Goal: Task Accomplishment & Management: Contribute content

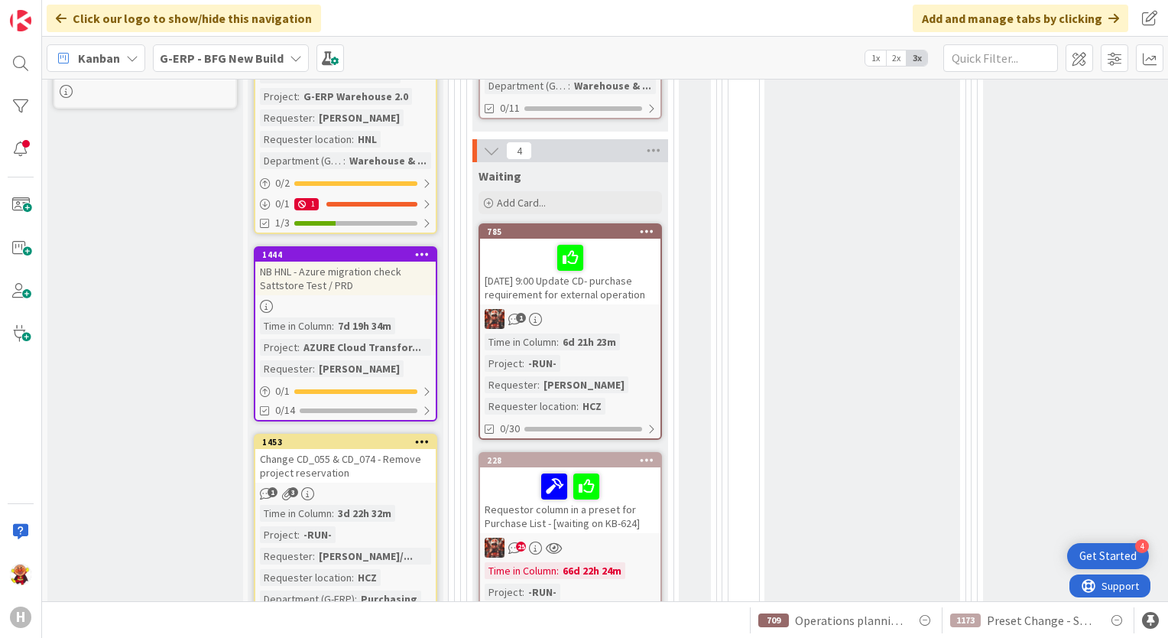
scroll to position [917, 0]
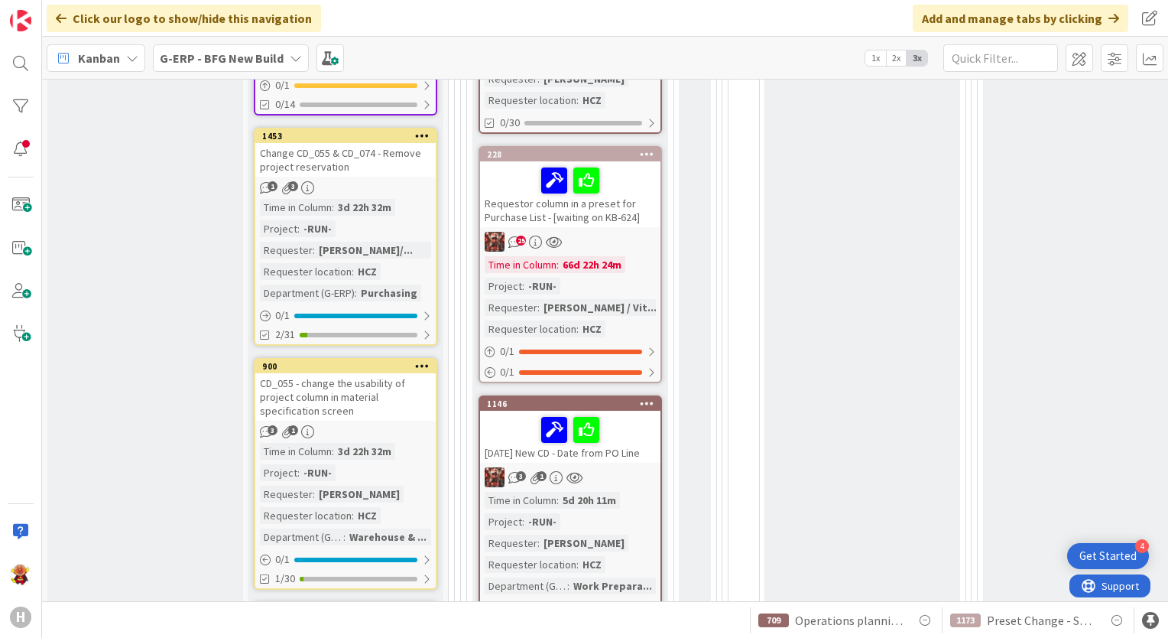
click at [615, 222] on div "Requestor column in a preset for Purchase List - [waiting on KB-624]" at bounding box center [570, 194] width 180 height 66
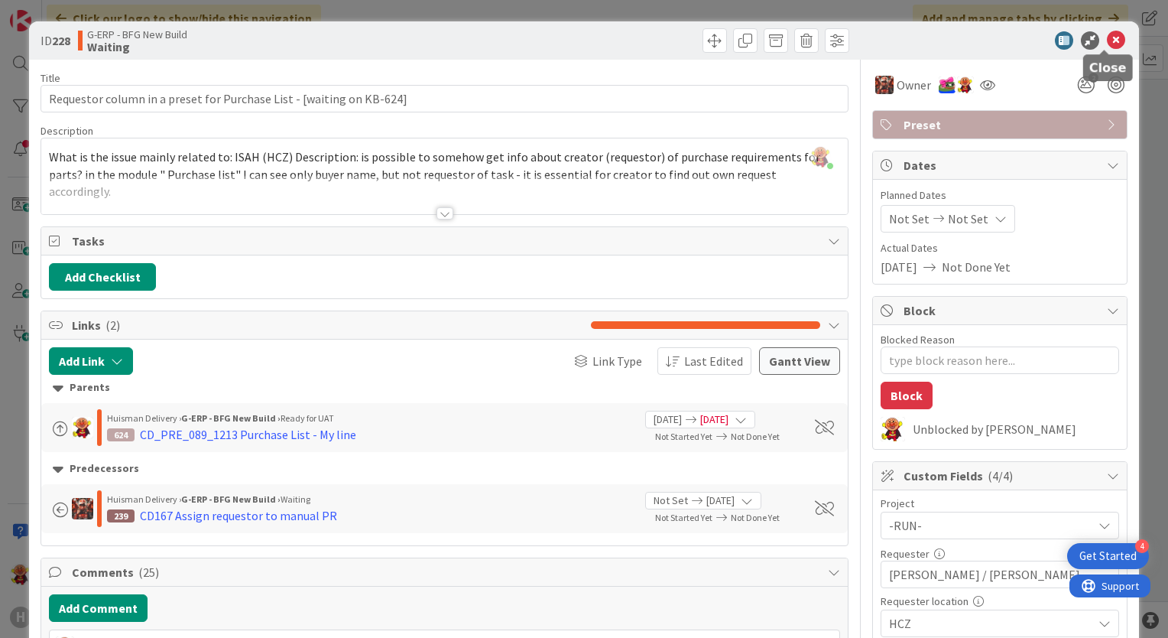
click at [1107, 33] on icon at bounding box center [1116, 40] width 18 height 18
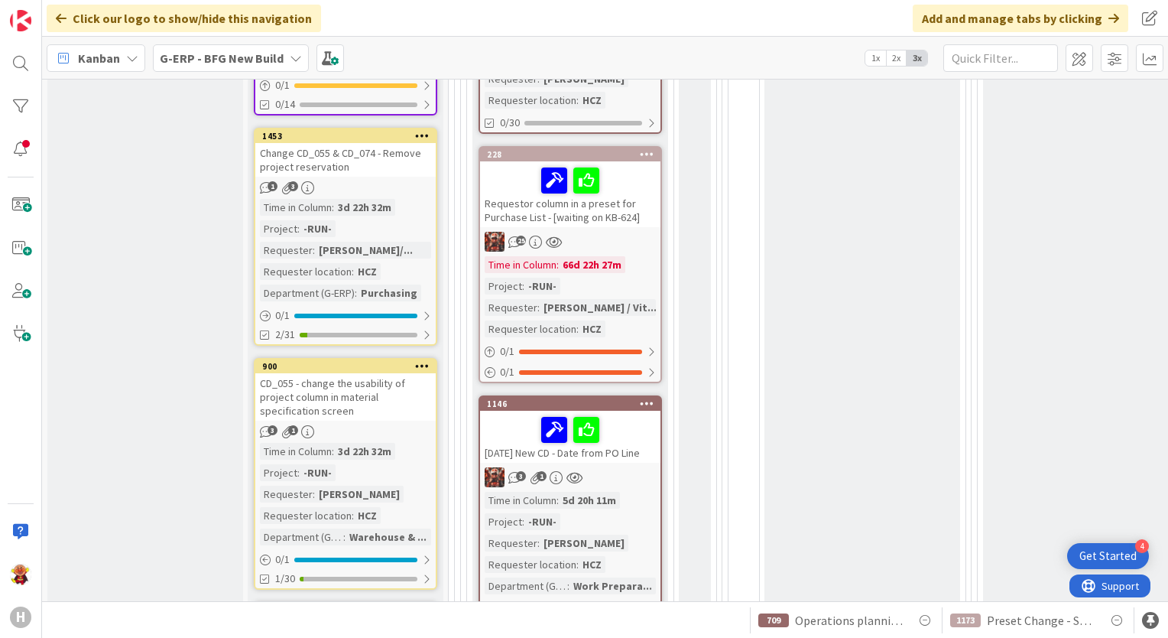
click at [185, 49] on span "G-ERP - BFG New Build" at bounding box center [222, 58] width 124 height 18
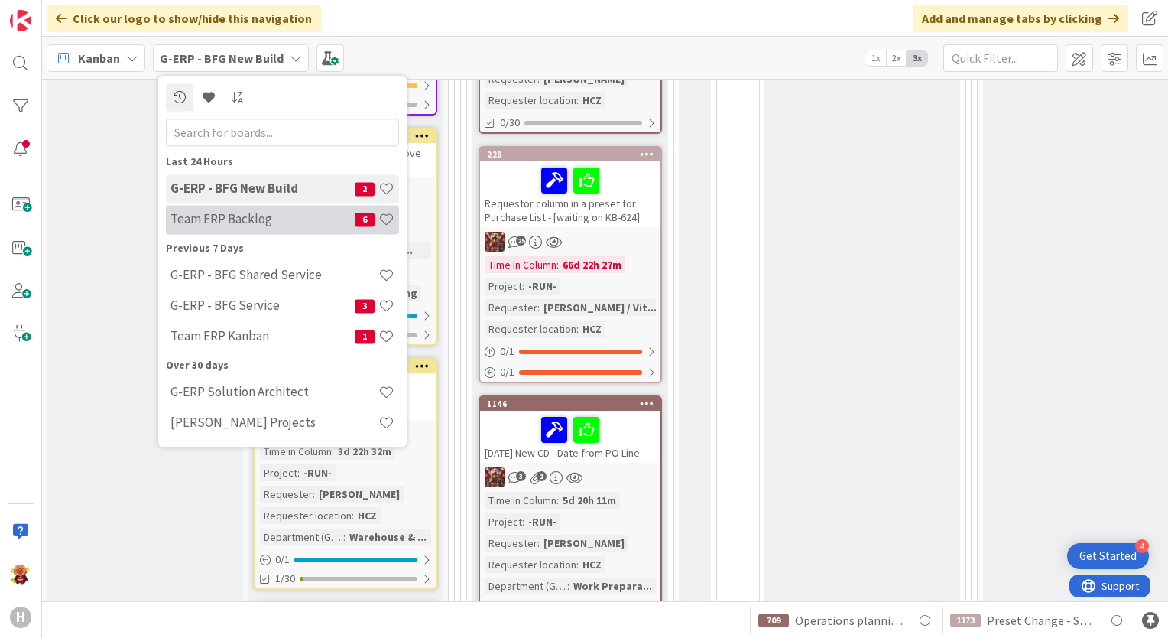
click at [284, 221] on h4 "Team ERP Backlog" at bounding box center [262, 219] width 184 height 15
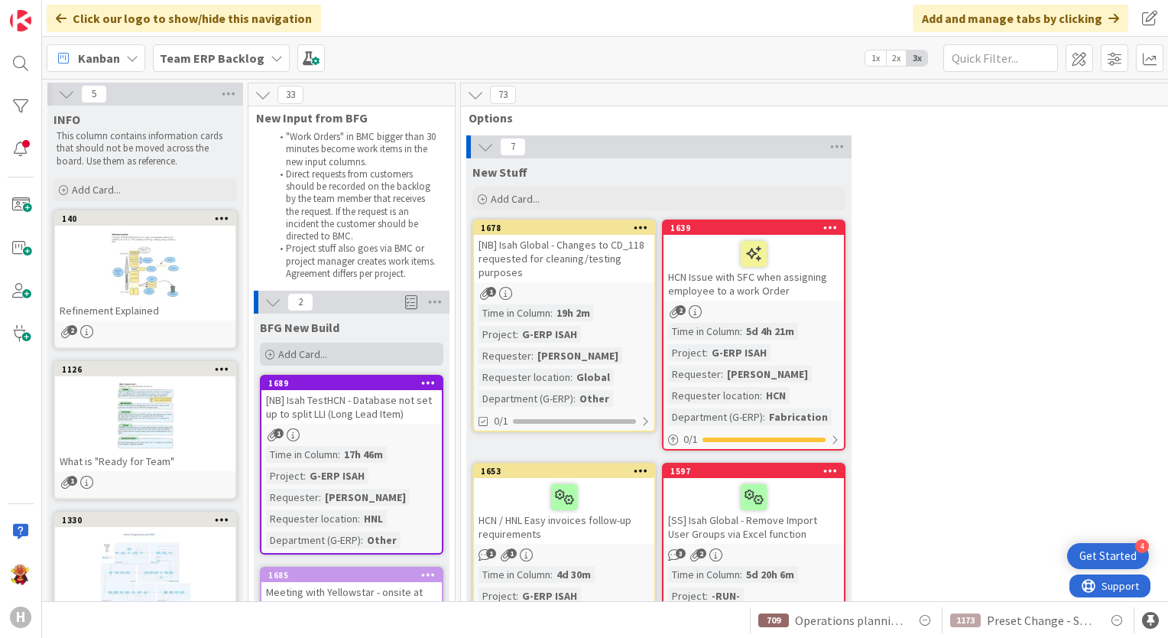
click at [345, 347] on div "Add Card..." at bounding box center [351, 353] width 183 height 23
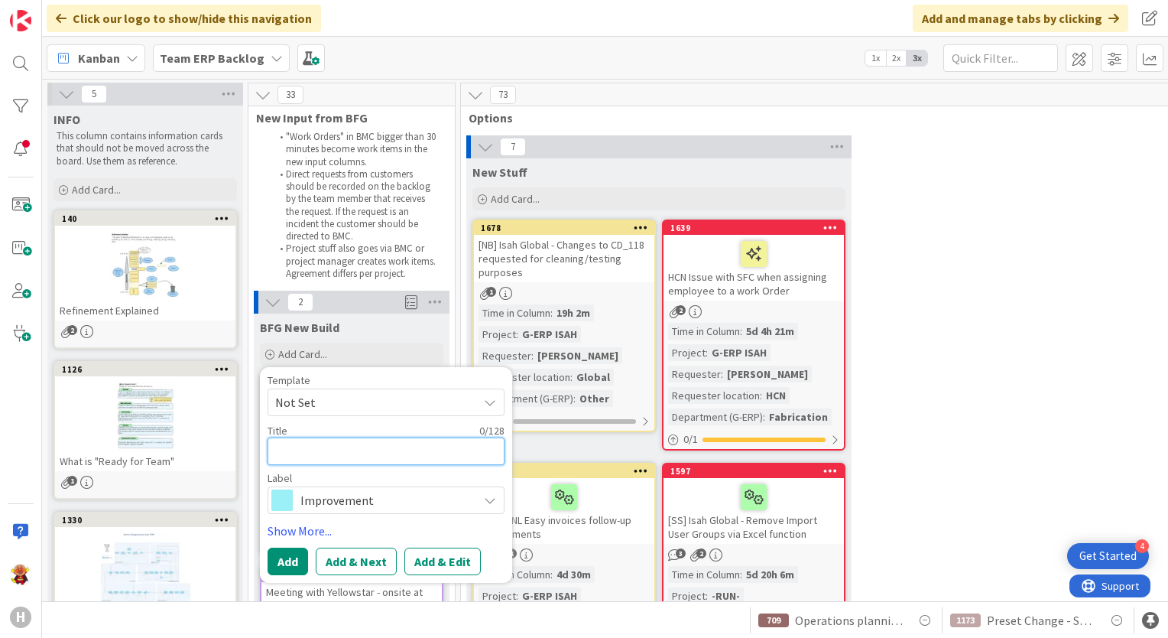
paste textarea "Book WIP location to stock"
type textarea "x"
type textarea "Book WIP location to stock"
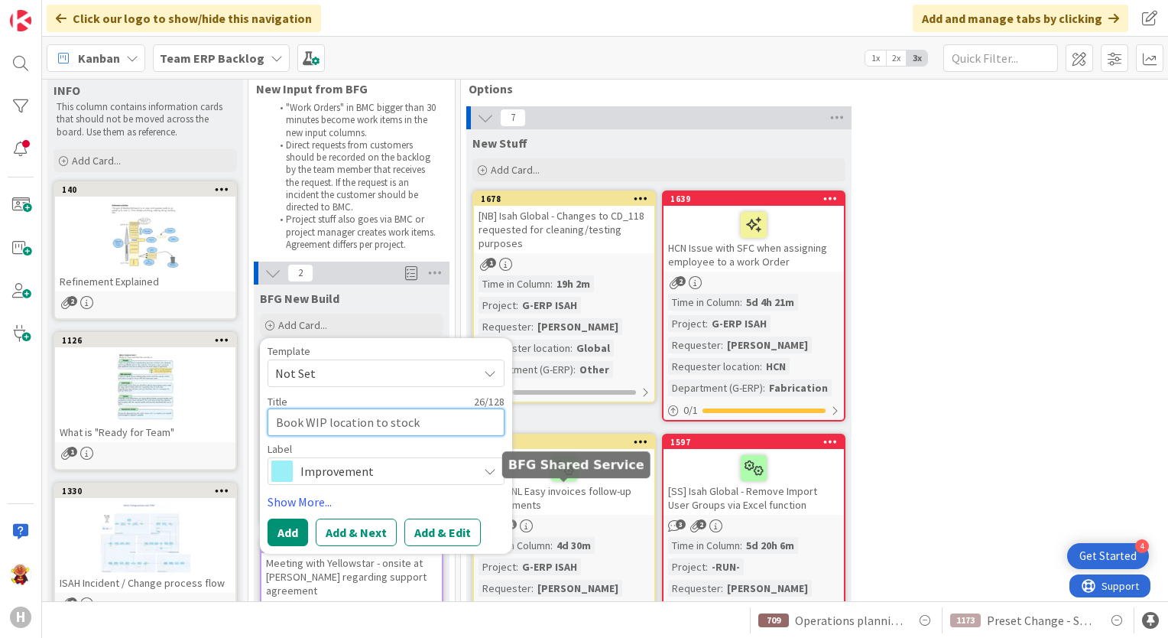
scroll to position [76, 0]
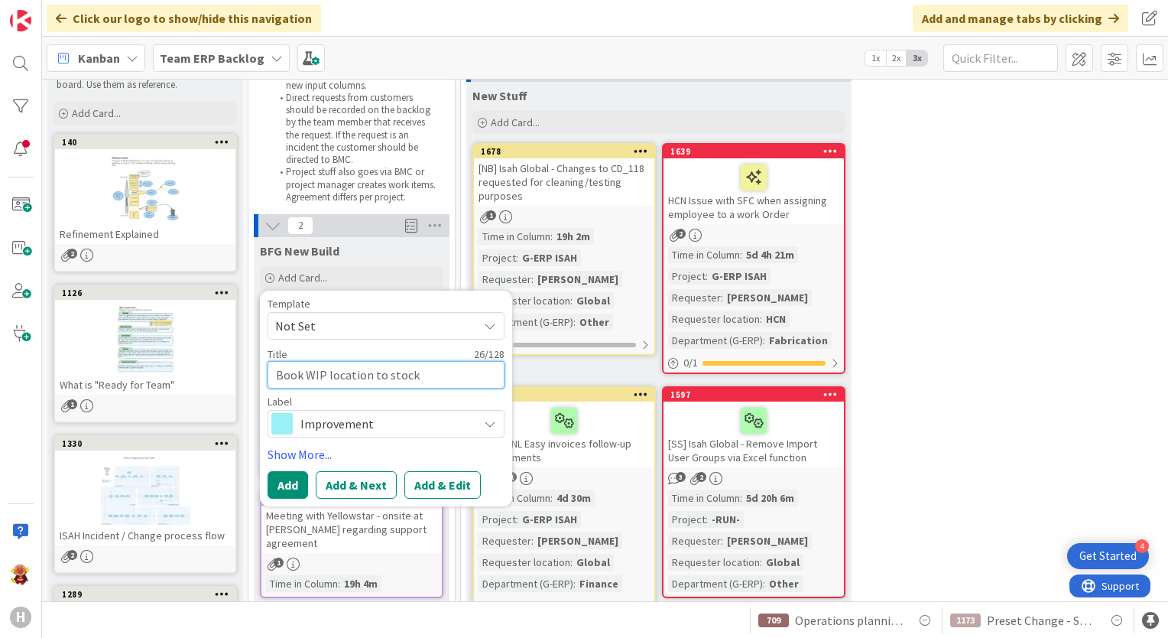
type textarea "x"
type textarea "Book WIP location to stock"
type textarea "x"
type textarea "Book WIP location to stock i"
type textarea "x"
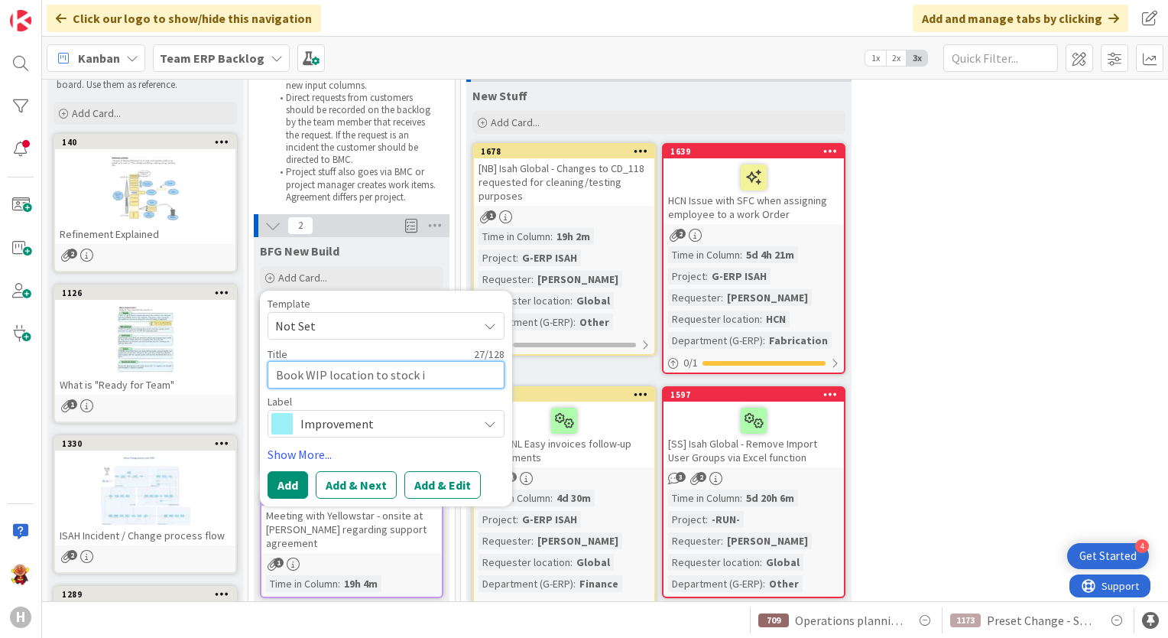
type textarea "Book WIP location to stock in"
type textarea "x"
type textarea "Book WIP location to stock in"
paste textarea "0836 WIP locations"
type textarea "x"
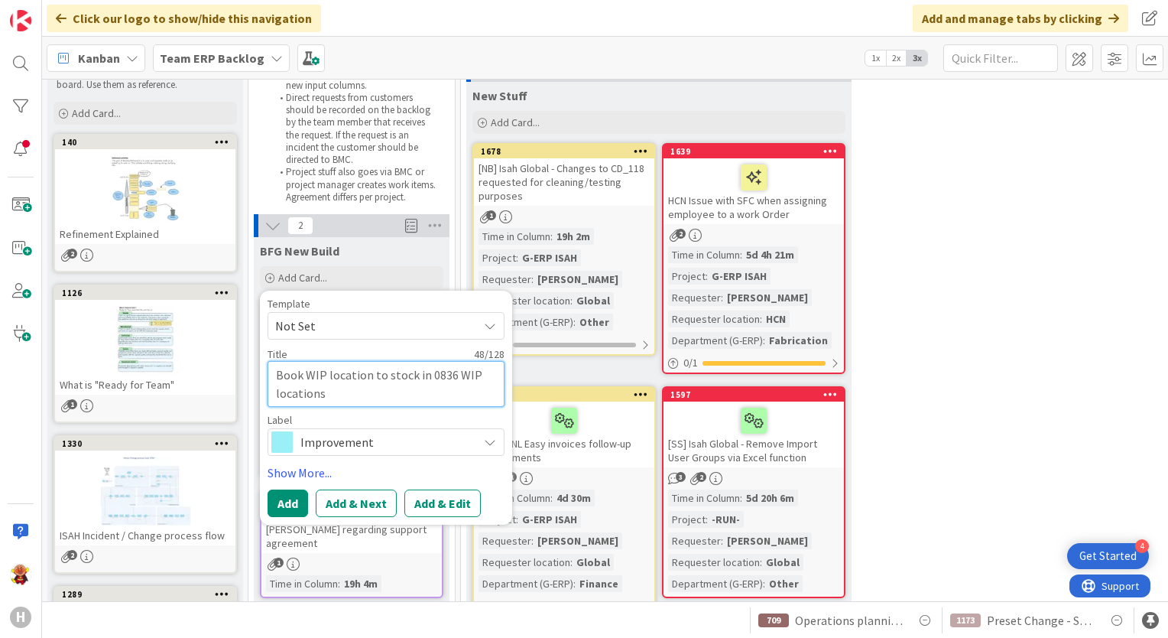
type textarea "Book WIP location to stock in 0836 WIP locations"
click at [440, 442] on span "Improvement" at bounding box center [385, 441] width 170 height 21
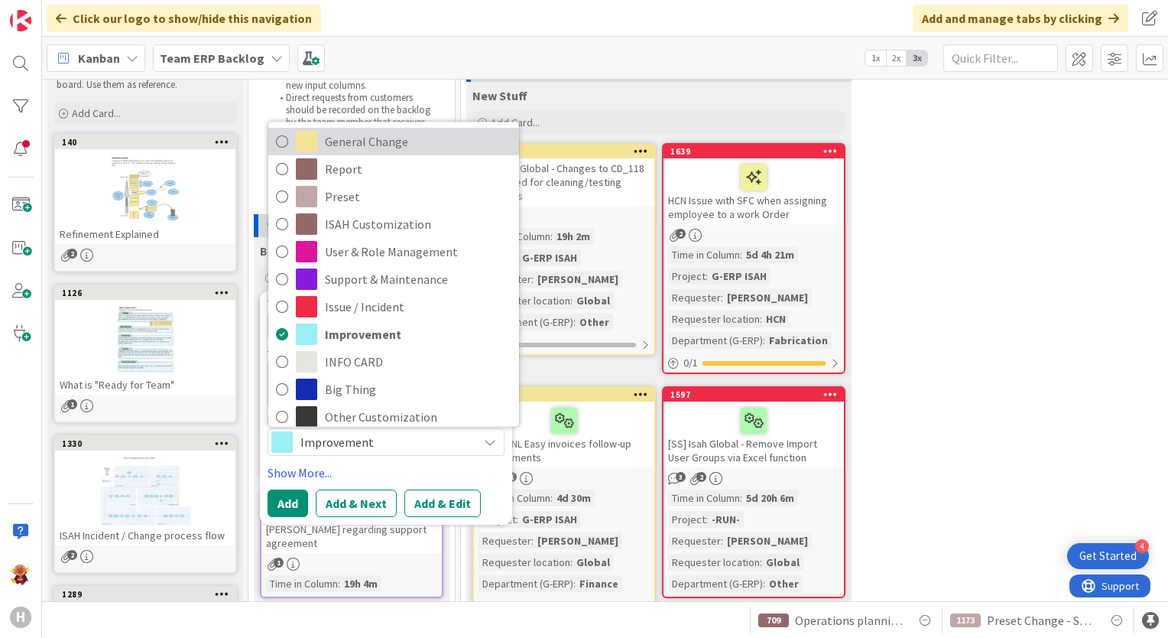
click at [420, 152] on link "General Change" at bounding box center [393, 142] width 251 height 28
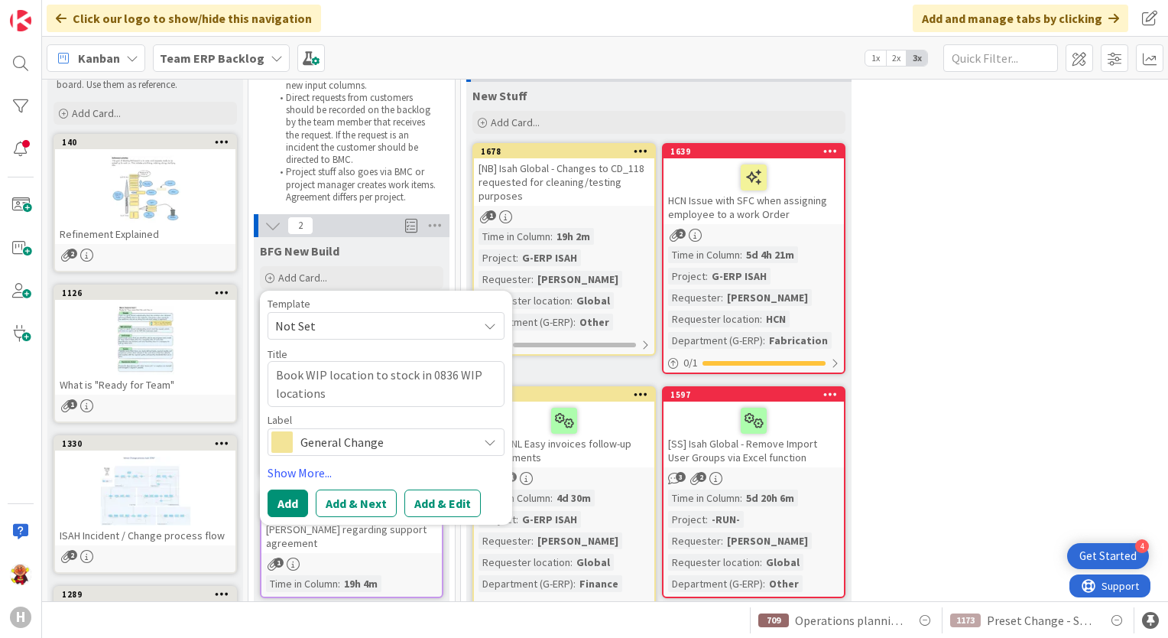
click at [352, 324] on span "Not Set" at bounding box center [370, 326] width 191 height 20
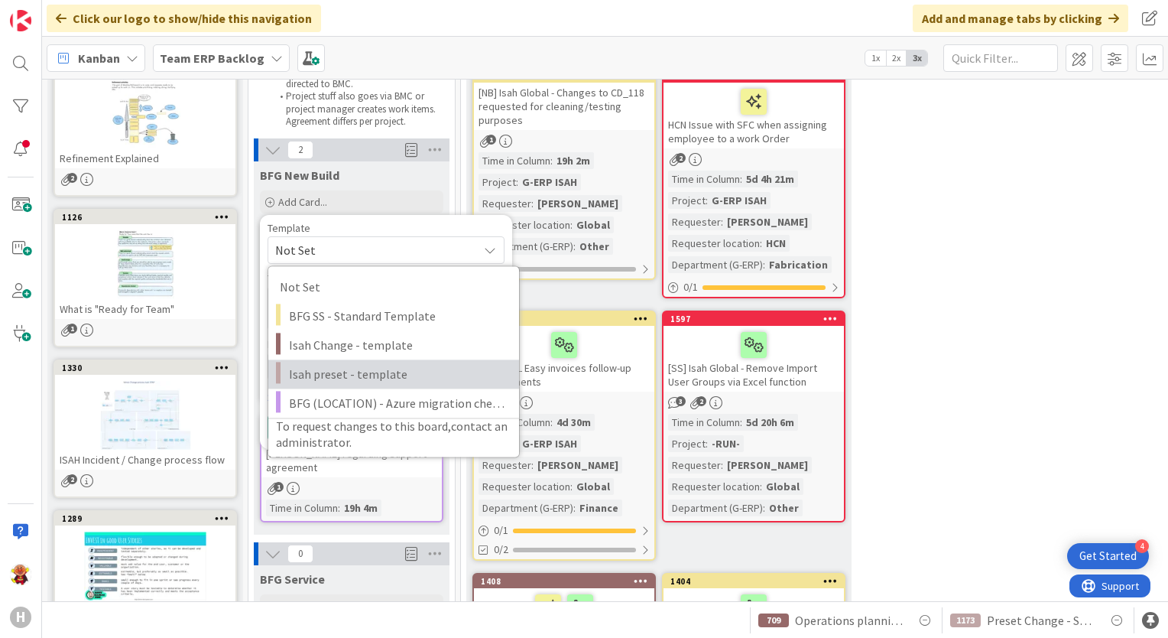
scroll to position [153, 0]
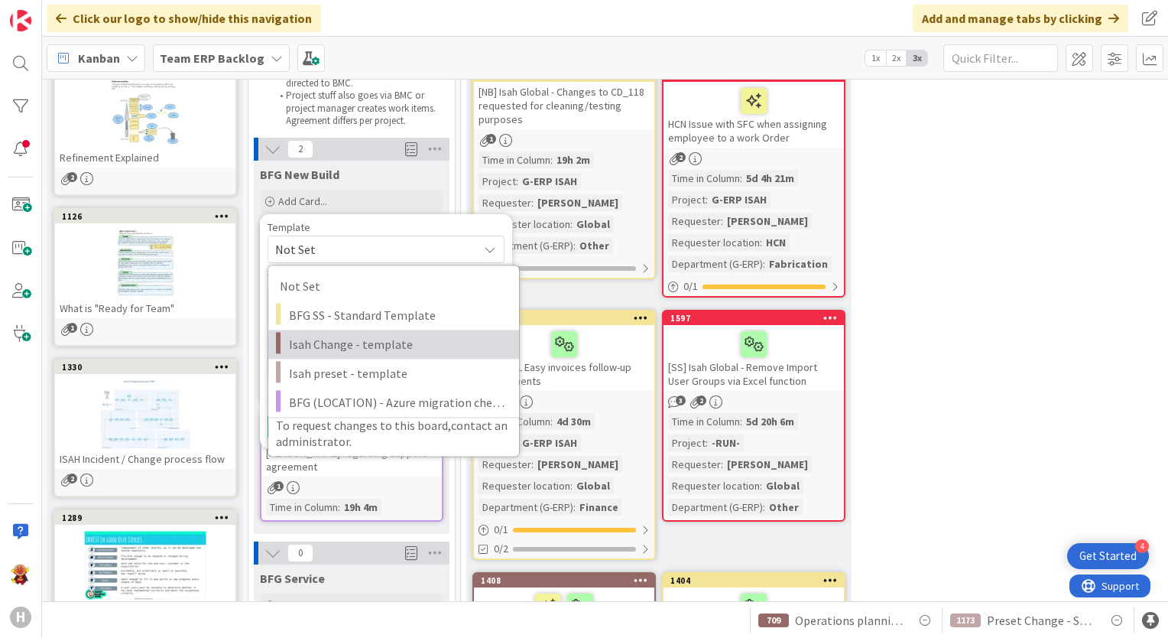
click at [417, 353] on span "Isah Change - template" at bounding box center [398, 344] width 219 height 20
type textarea "x"
type textarea "Isah Change - template"
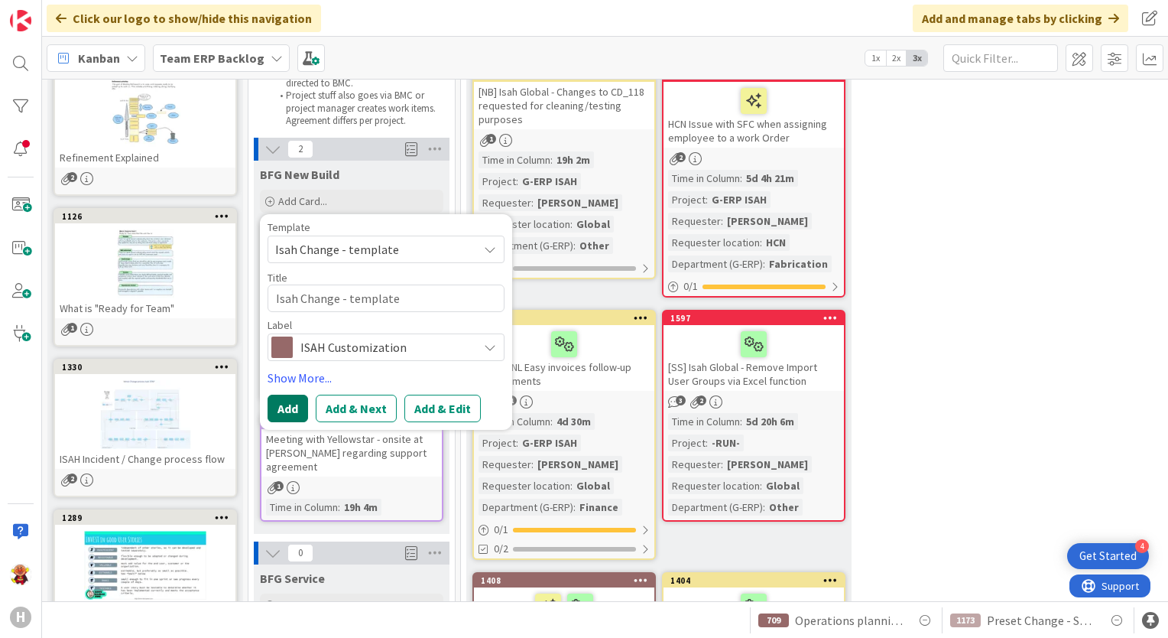
click at [284, 407] on button "Add" at bounding box center [288, 408] width 41 height 28
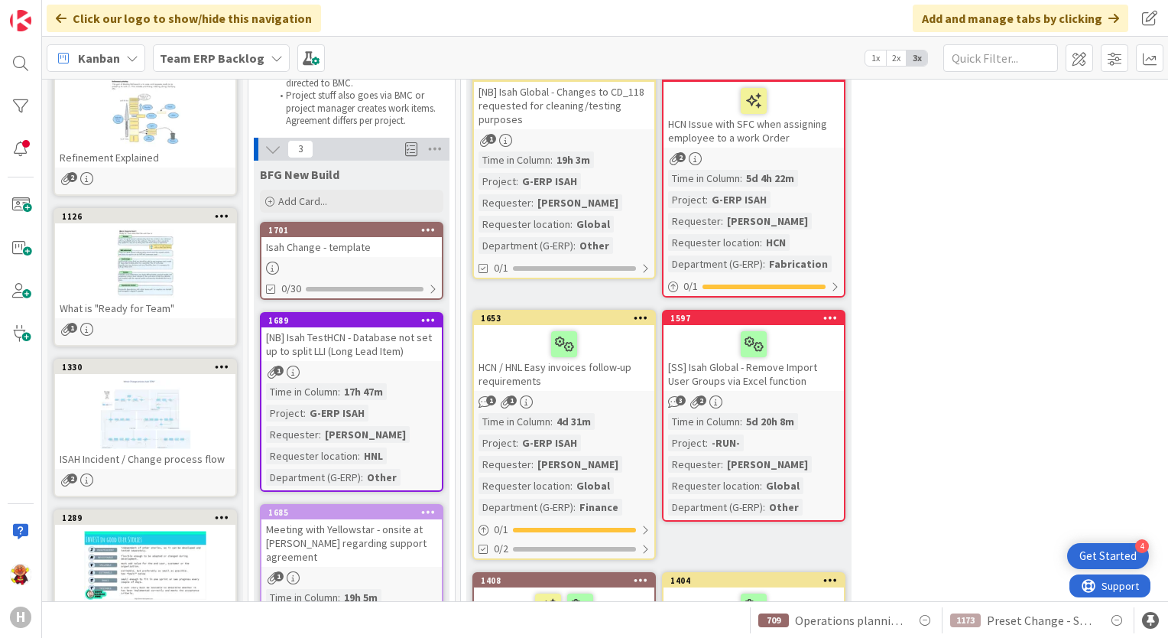
click at [385, 247] on div "Isah Change - template" at bounding box center [351, 247] width 180 height 20
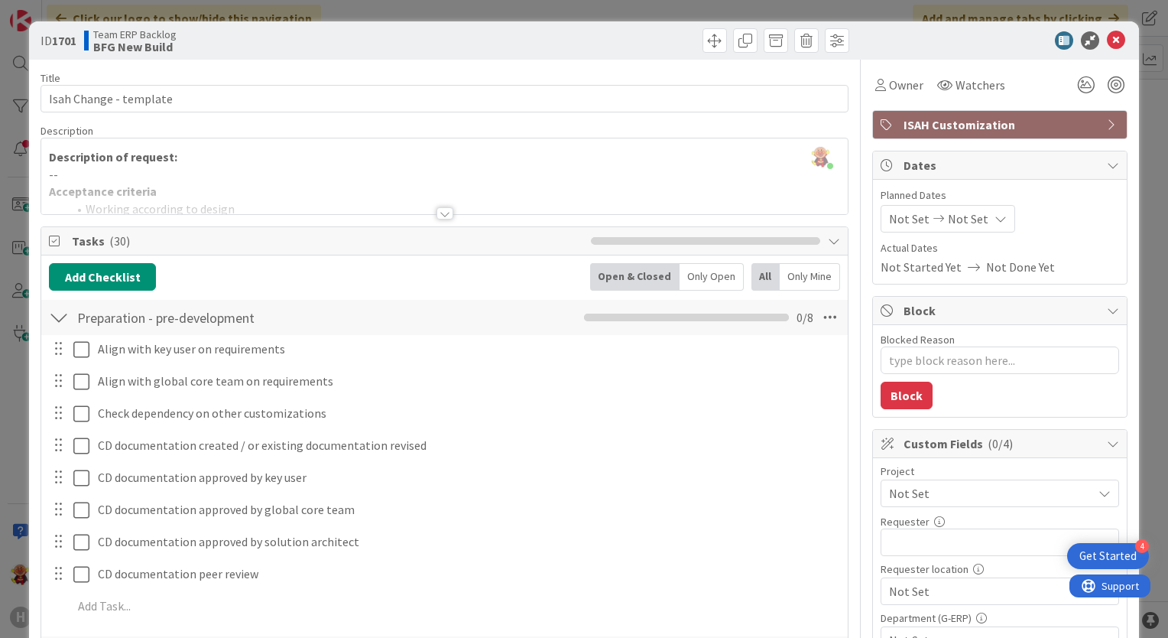
click at [437, 213] on div at bounding box center [445, 213] width 17 height 12
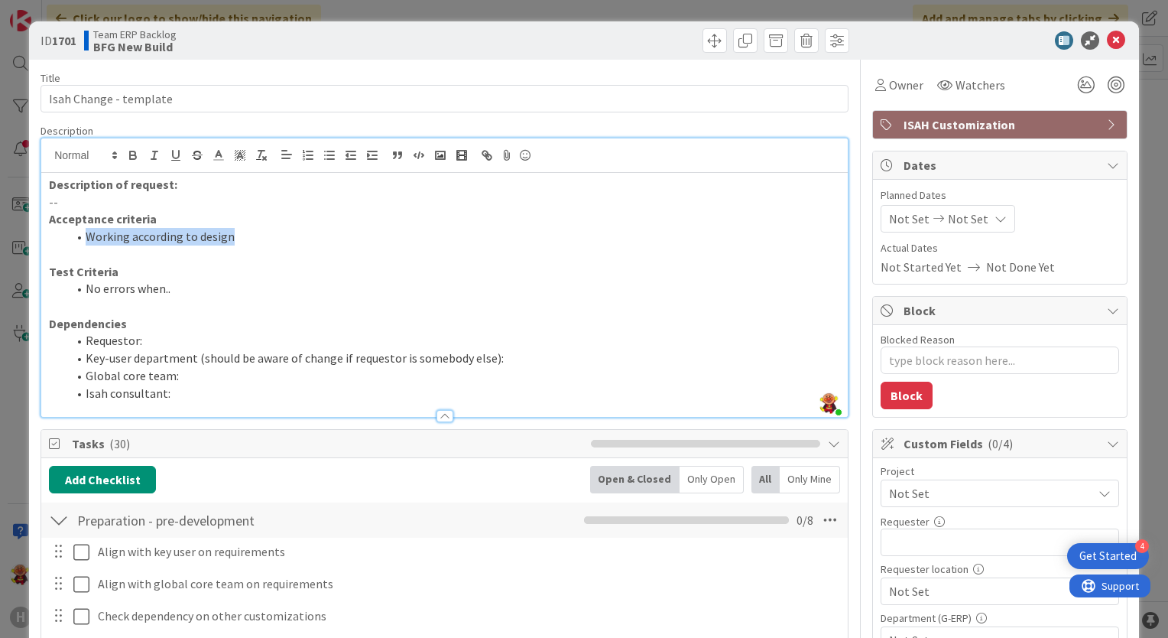
drag, startPoint x: 242, startPoint y: 236, endPoint x: 86, endPoint y: 236, distance: 155.2
click at [86, 236] on li "Working according to design" at bounding box center [453, 237] width 773 height 18
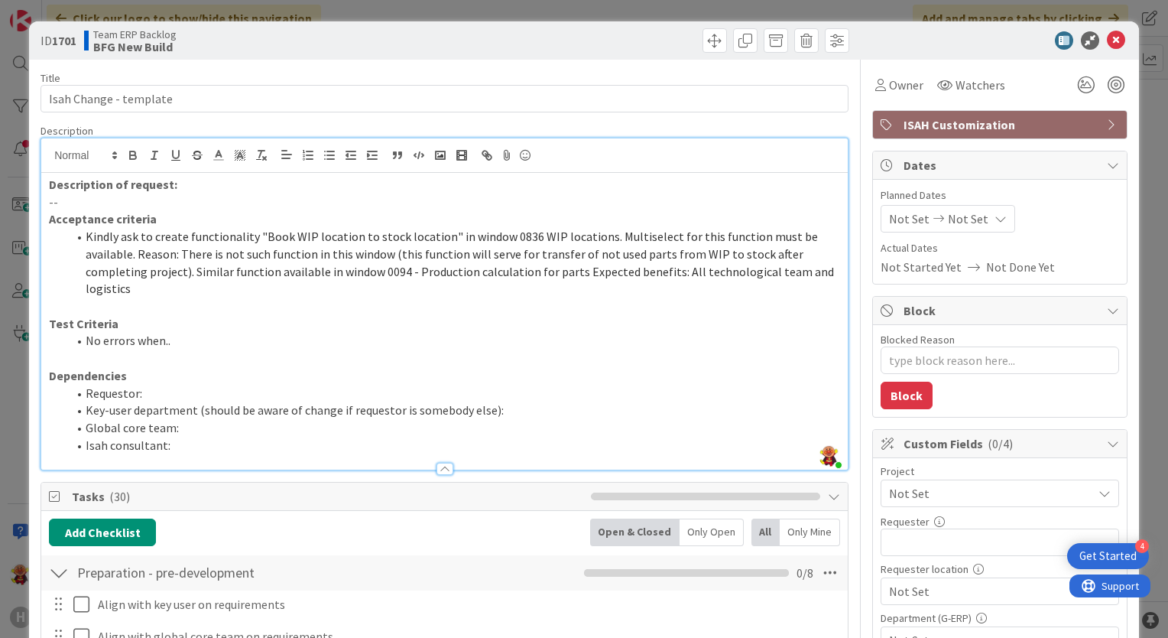
click at [89, 237] on span "Kindly ask to create functionality "Book WIP location to stock location" in win…" at bounding box center [461, 262] width 751 height 67
click at [141, 246] on span "Kindly ask to create functionality "Book WIP location to stock location" in win…" at bounding box center [461, 262] width 751 height 67
click at [138, 254] on span "Kindly ask to create functionality "Book WIP location to stock location" in win…" at bounding box center [461, 262] width 751 height 67
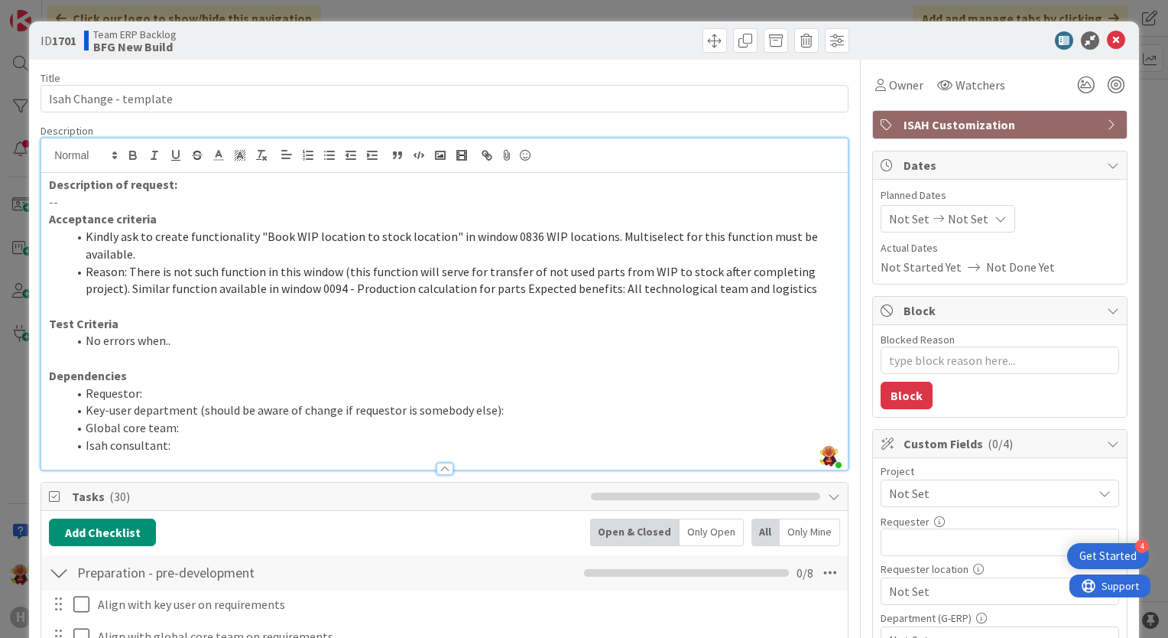
click at [89, 286] on span "Reason: There is not such function in this window (this function will serve for…" at bounding box center [452, 280] width 732 height 33
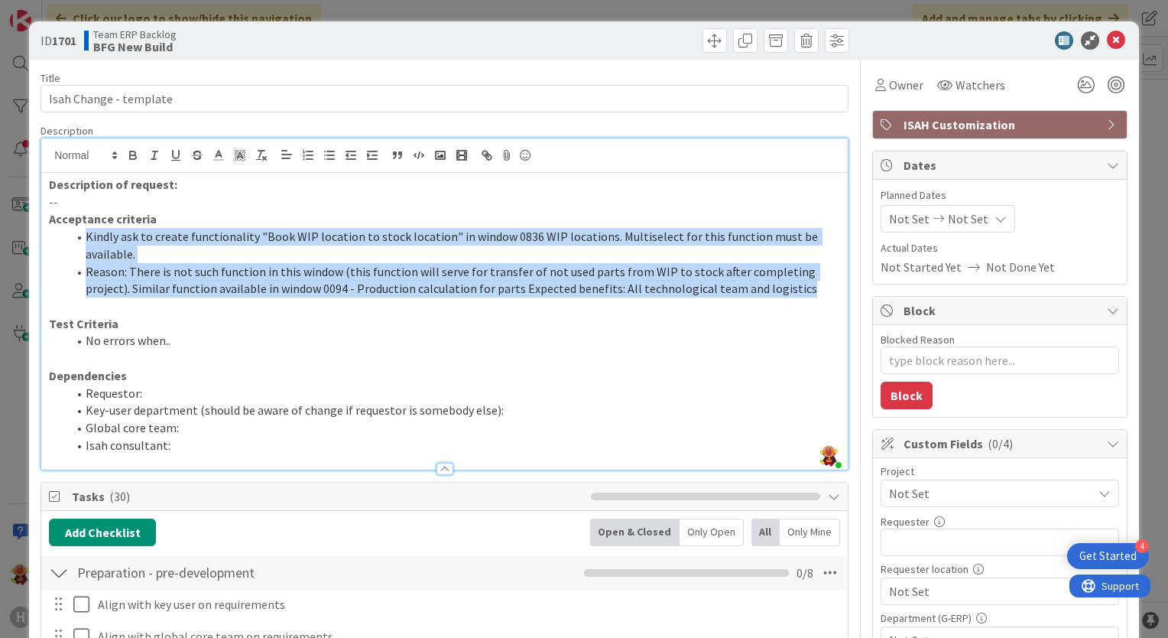
drag, startPoint x: 762, startPoint y: 289, endPoint x: 84, endPoint y: 230, distance: 680.6
click at [84, 230] on ol "Kindly ask to create functionality "Book WIP location to stock location" in win…" at bounding box center [444, 263] width 791 height 70
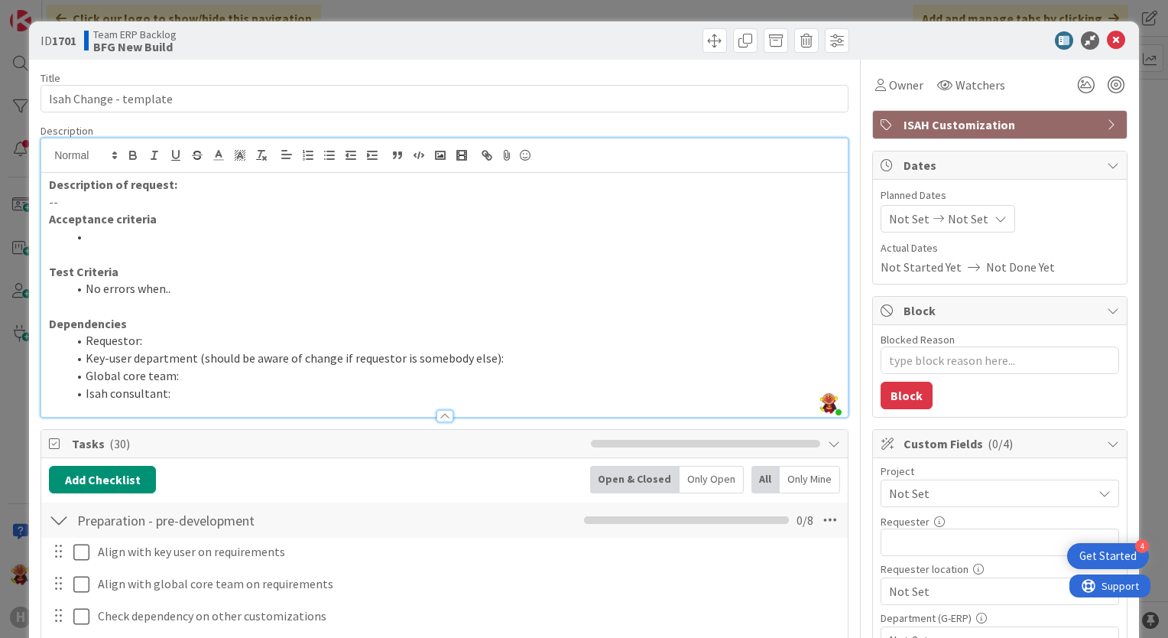
click at [108, 205] on p "--" at bounding box center [444, 202] width 791 height 18
paste div
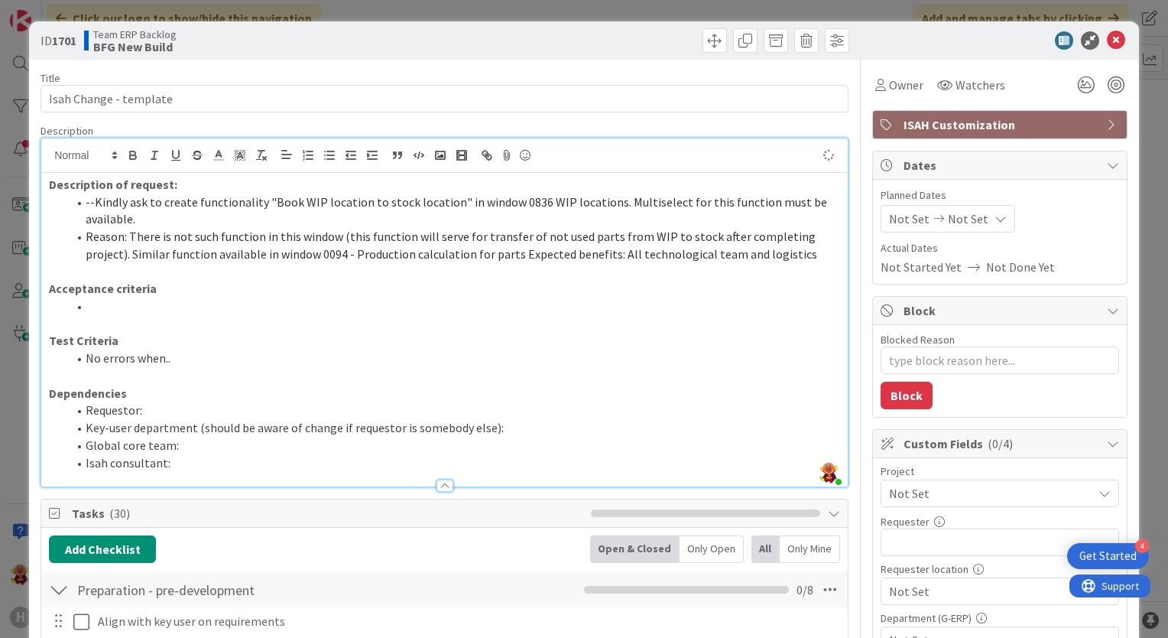
click at [87, 201] on li "-- Kindly ask to create functionality "Book WIP location to stock location" in …" at bounding box center [453, 210] width 773 height 34
type textarea "x"
click at [93, 203] on li "-- Kindly ask to create functionality "Book WIP location to stock location" in …" at bounding box center [453, 210] width 773 height 34
click at [214, 261] on li "Reason: There is not such function in this window (this function will serve for…" at bounding box center [453, 245] width 773 height 34
click at [268, 414] on li "Requestor:" at bounding box center [453, 410] width 773 height 18
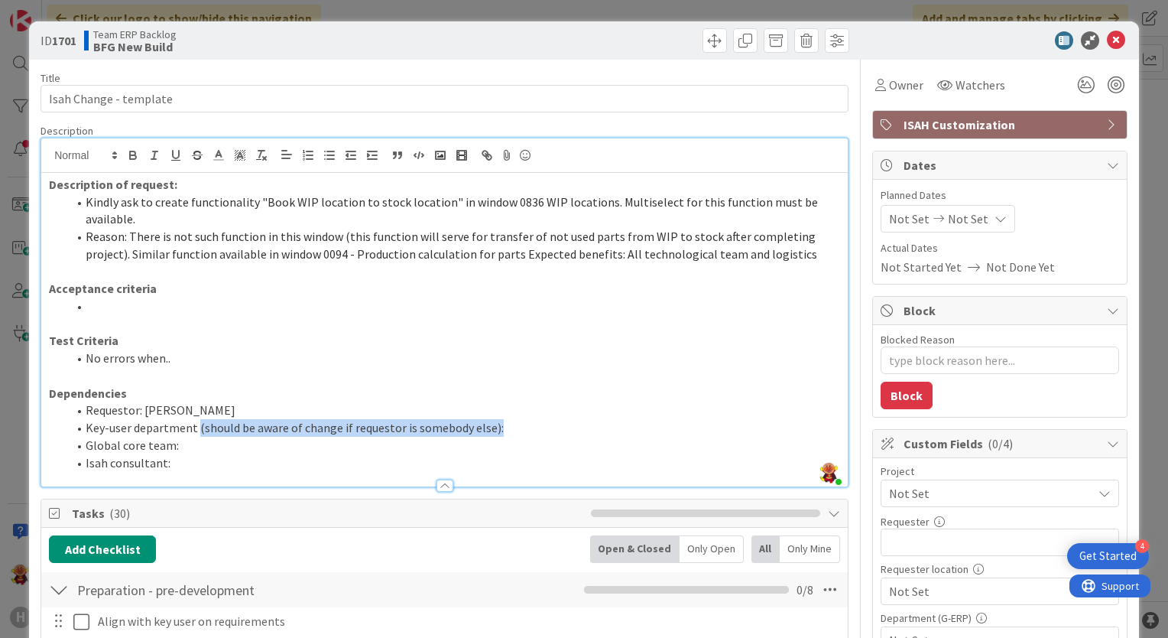
drag, startPoint x: 196, startPoint y: 430, endPoint x: 502, endPoint y: 431, distance: 306.6
click at [502, 431] on li "Key-user department (should be aware of change if requestor is somebody else):" at bounding box center [453, 428] width 773 height 18
click at [272, 449] on li "Global core team:" at bounding box center [453, 446] width 773 height 18
drag, startPoint x: 270, startPoint y: 457, endPoint x: 261, endPoint y: 468, distance: 13.6
click at [261, 468] on li "Isah consultant:" at bounding box center [453, 463] width 773 height 18
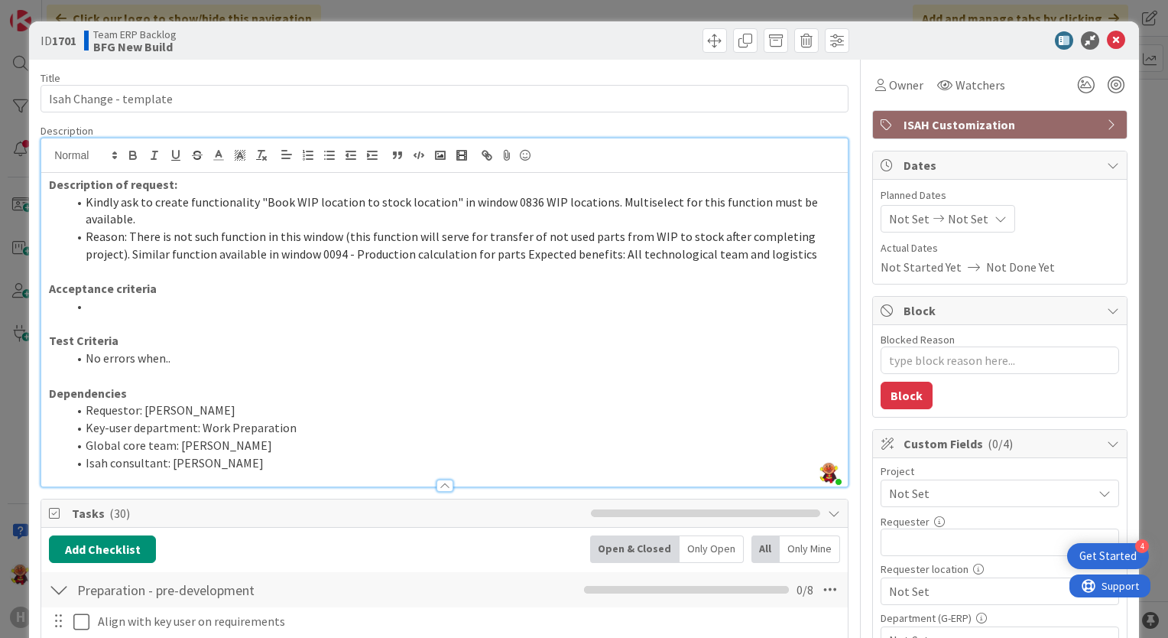
click at [994, 501] on span "Not Set" at bounding box center [987, 492] width 196 height 21
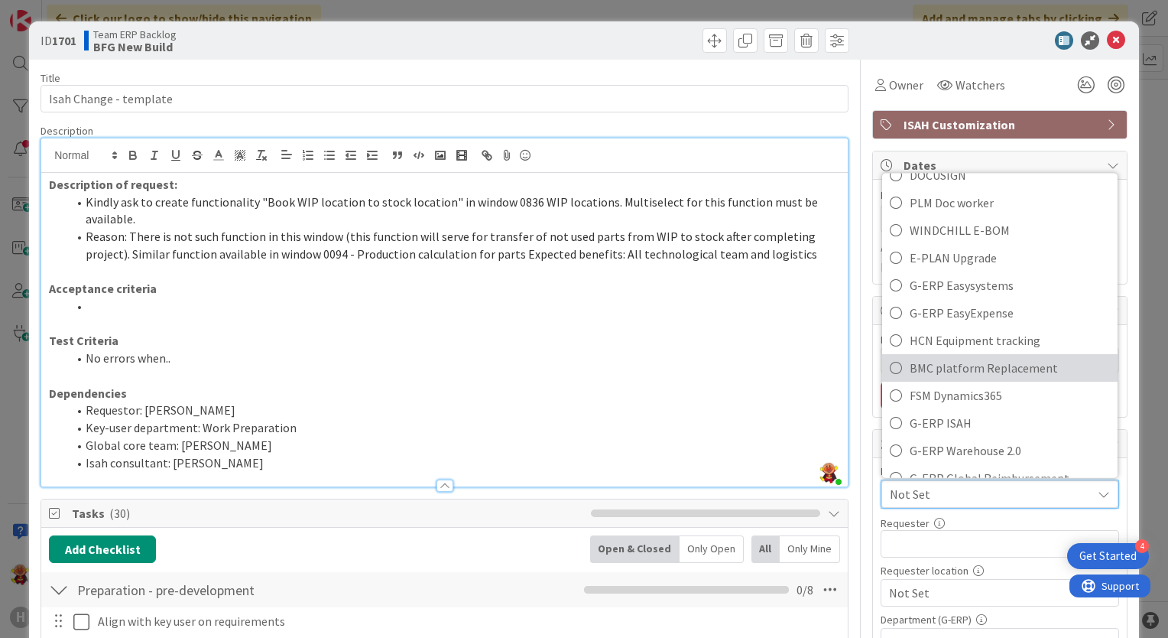
scroll to position [535, 0]
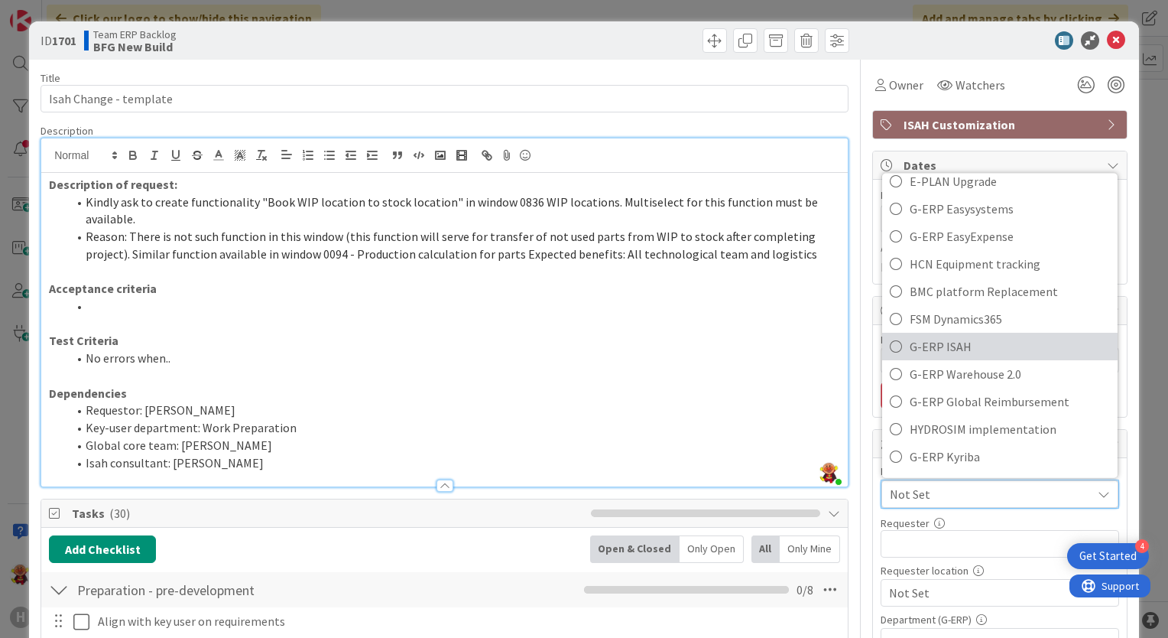
drag, startPoint x: 933, startPoint y: 347, endPoint x: 934, endPoint y: 394, distance: 47.4
click at [933, 347] on span "G-ERP ISAH" at bounding box center [1010, 346] width 200 height 23
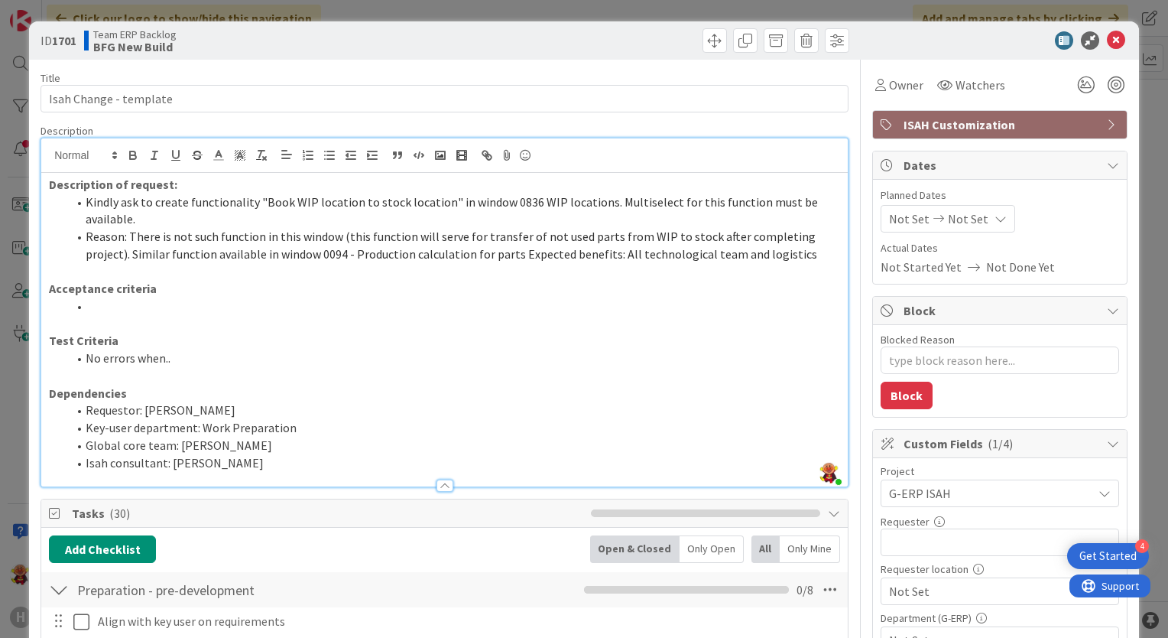
type textarea "x"
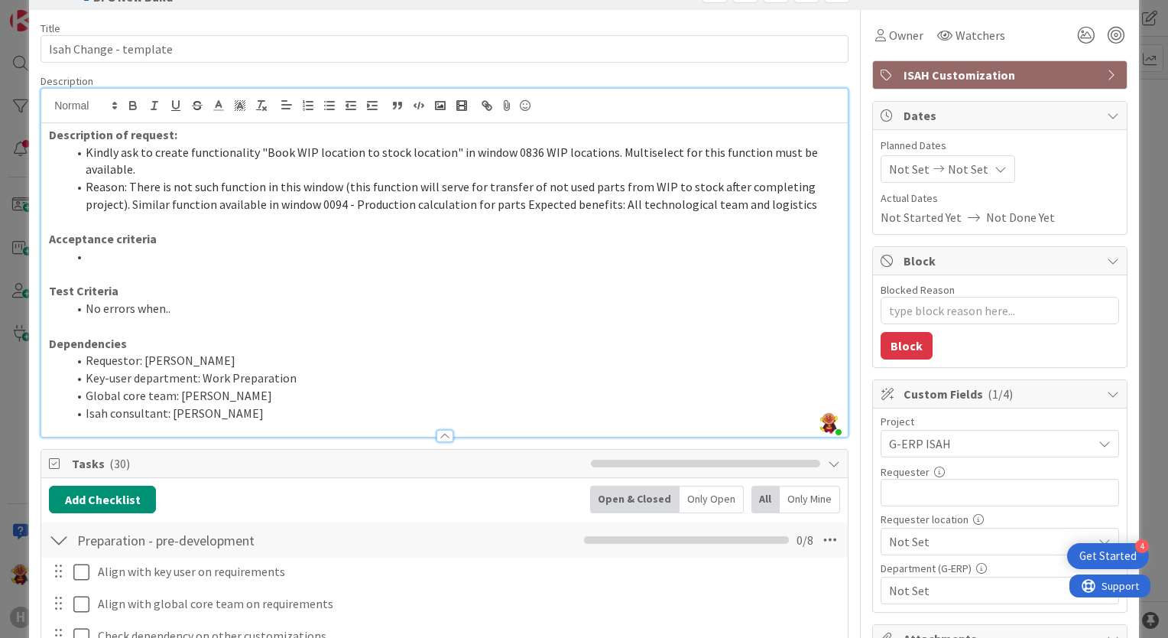
scroll to position [76, 0]
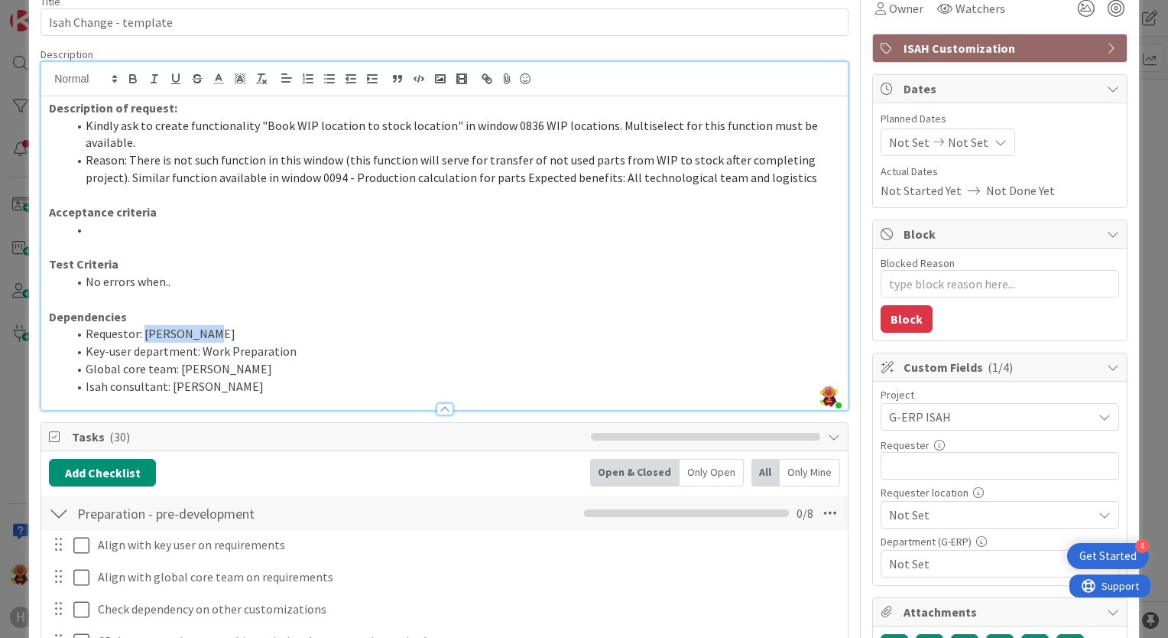
drag, startPoint x: 144, startPoint y: 330, endPoint x: 210, endPoint y: 338, distance: 66.9
click at [210, 338] on li "Requestor: Tomas Jokay" at bounding box center [453, 334] width 773 height 18
copy li "[PERSON_NAME]"
click at [911, 470] on input "text" at bounding box center [1000, 466] width 239 height 28
paste input "[PERSON_NAME]"
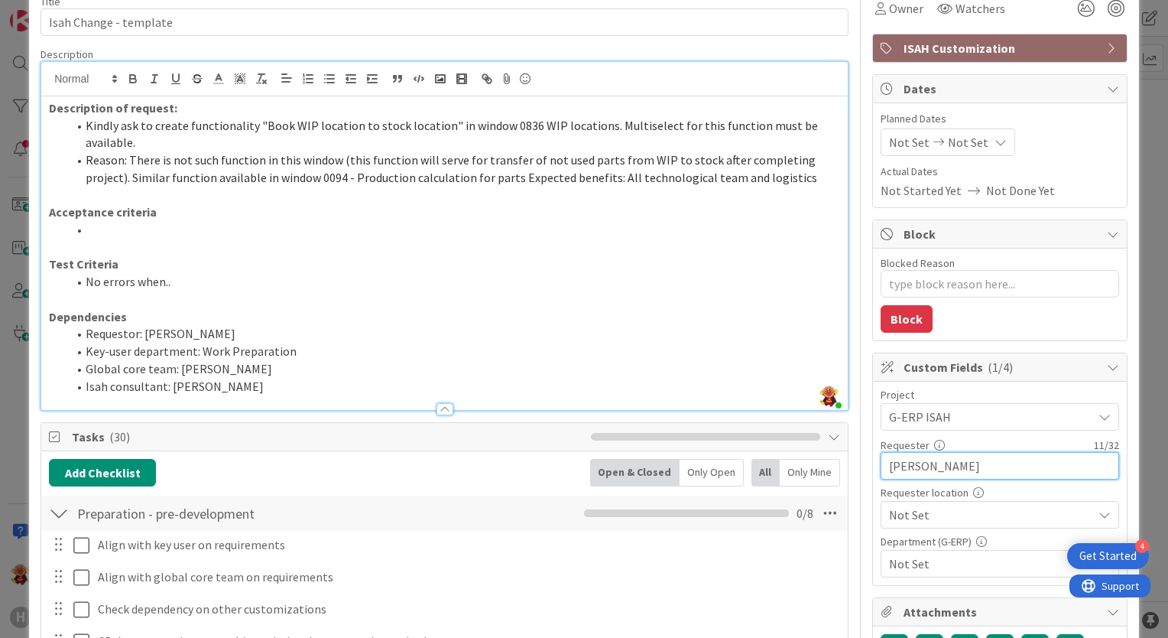
type input "[PERSON_NAME]"
click at [900, 427] on span "Not Set" at bounding box center [987, 416] width 196 height 21
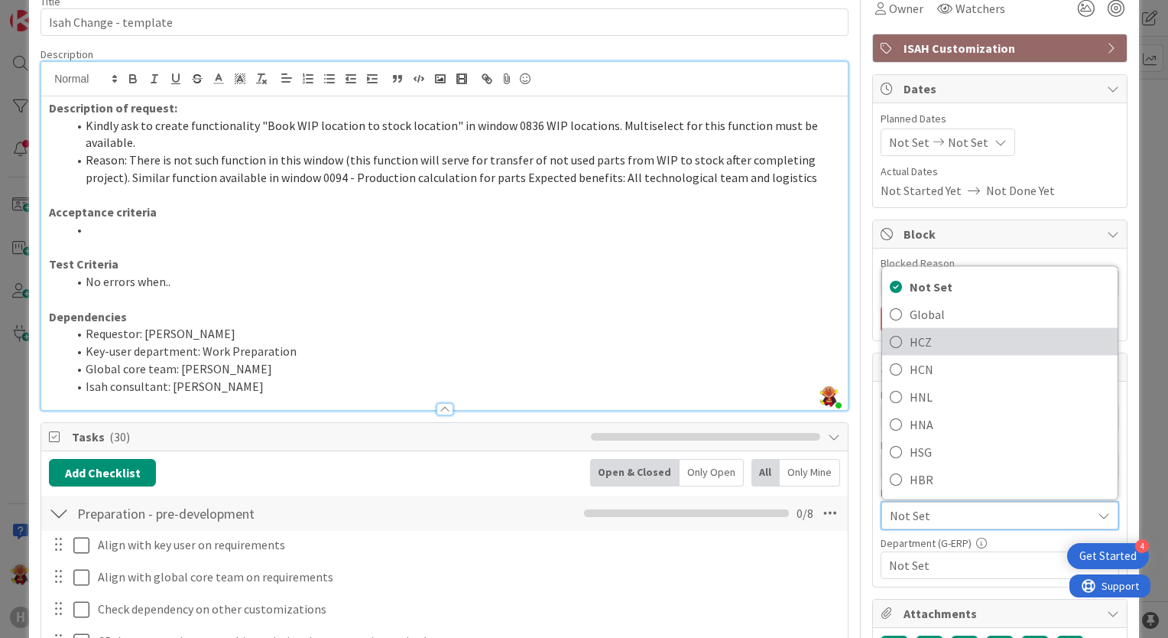
click at [920, 340] on span "HCZ" at bounding box center [1010, 341] width 200 height 23
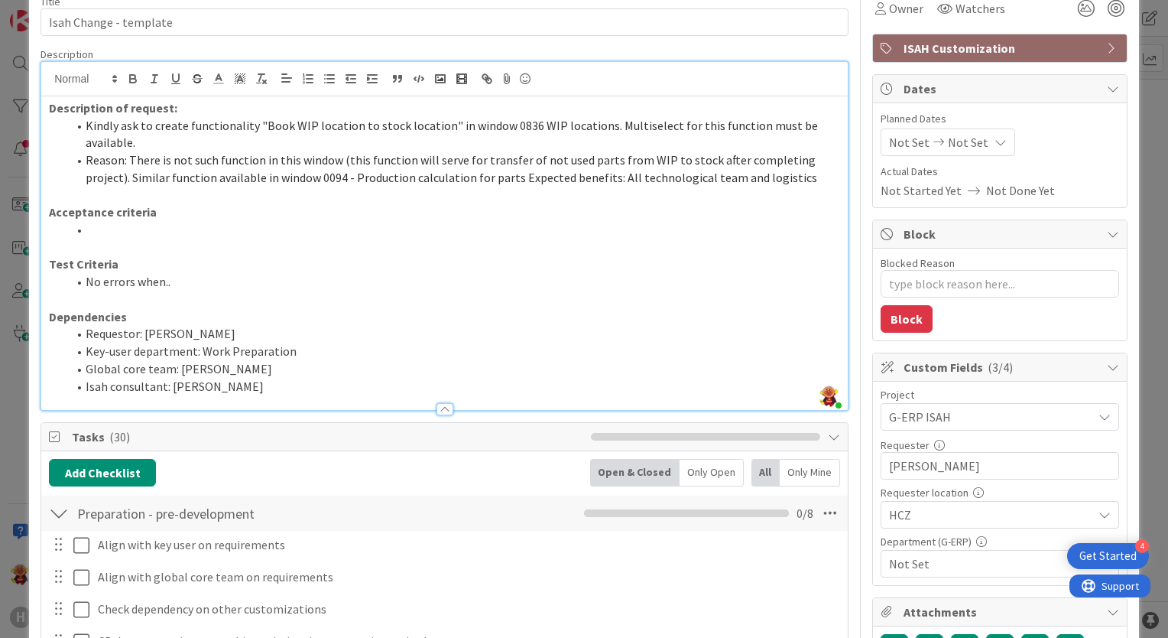
click at [930, 566] on span "Not Set" at bounding box center [990, 563] width 203 height 18
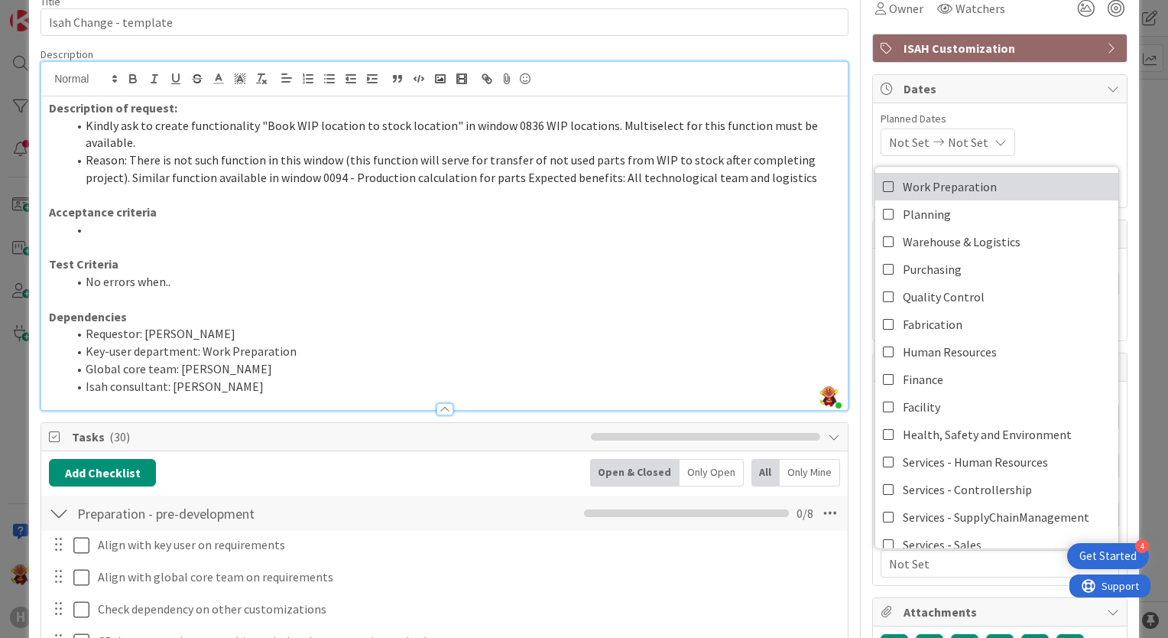
click at [961, 180] on span "Work Preparation" at bounding box center [950, 186] width 94 height 23
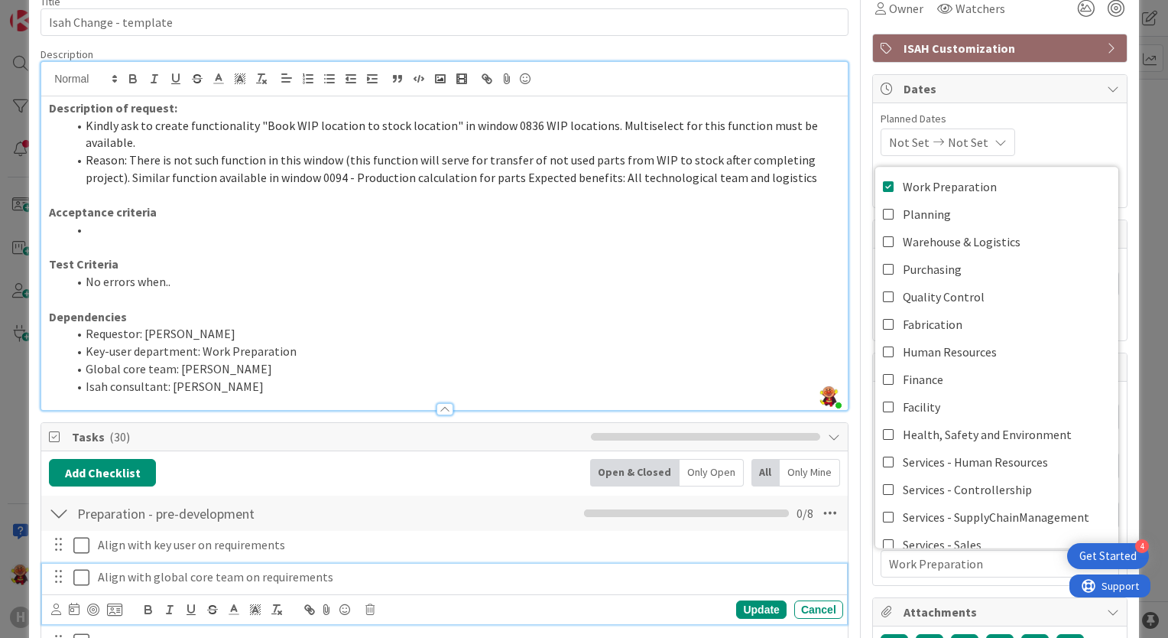
click at [813, 564] on div "Align with global core team on requirements" at bounding box center [467, 576] width 751 height 27
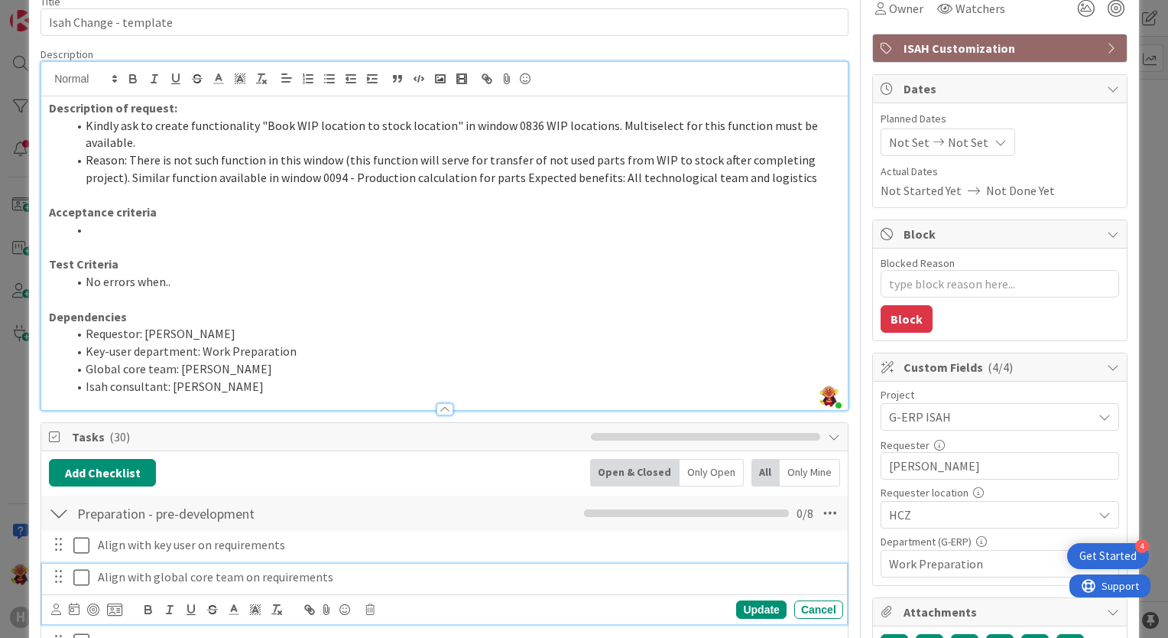
type textarea "x"
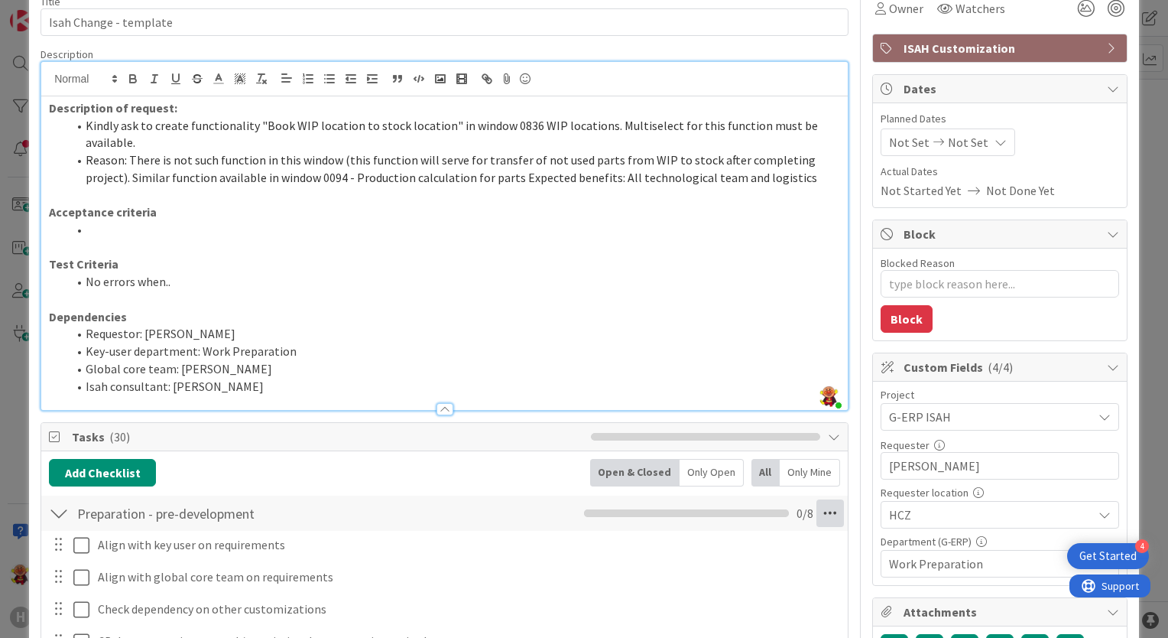
scroll to position [0, 0]
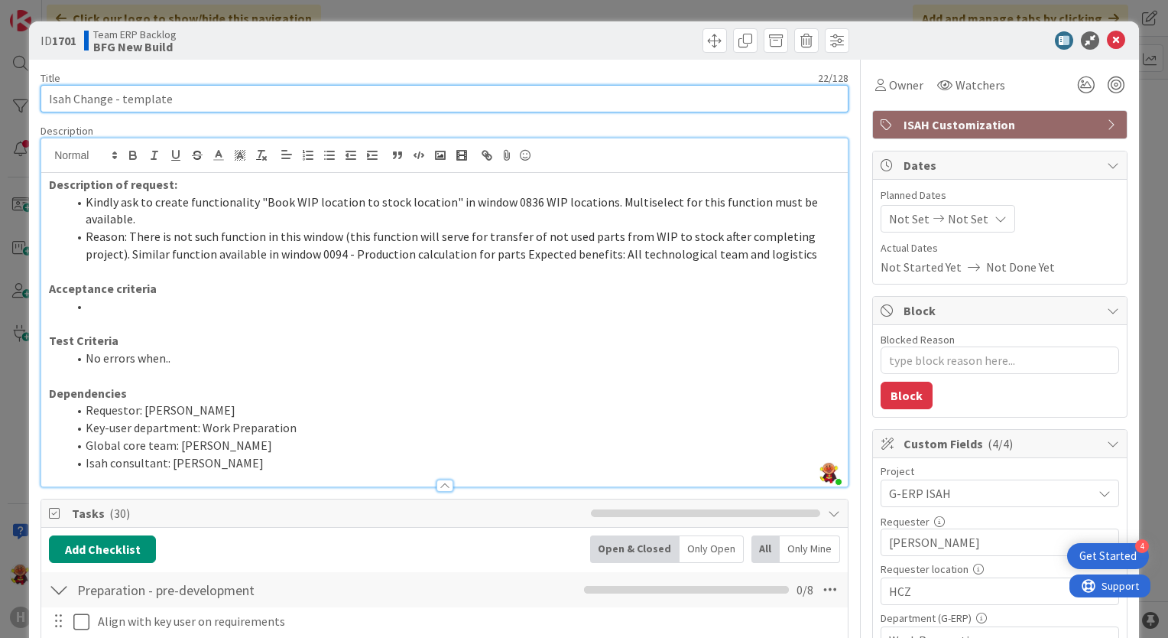
click at [164, 108] on input "Isah Change - template" at bounding box center [445, 99] width 808 height 28
drag, startPoint x: 203, startPoint y: 101, endPoint x: 3, endPoint y: 97, distance: 199.6
click at [3, 97] on div "ID 1701 Team ERP Backlog BFG New Build Title 22 / 128 Isah Change - template De…" at bounding box center [584, 319] width 1168 height 638
paste input "Book WIP location to stock location" in window 0836 WIP locations."
type input "Book WIP location to stock location" in window 0836 WIP locations."
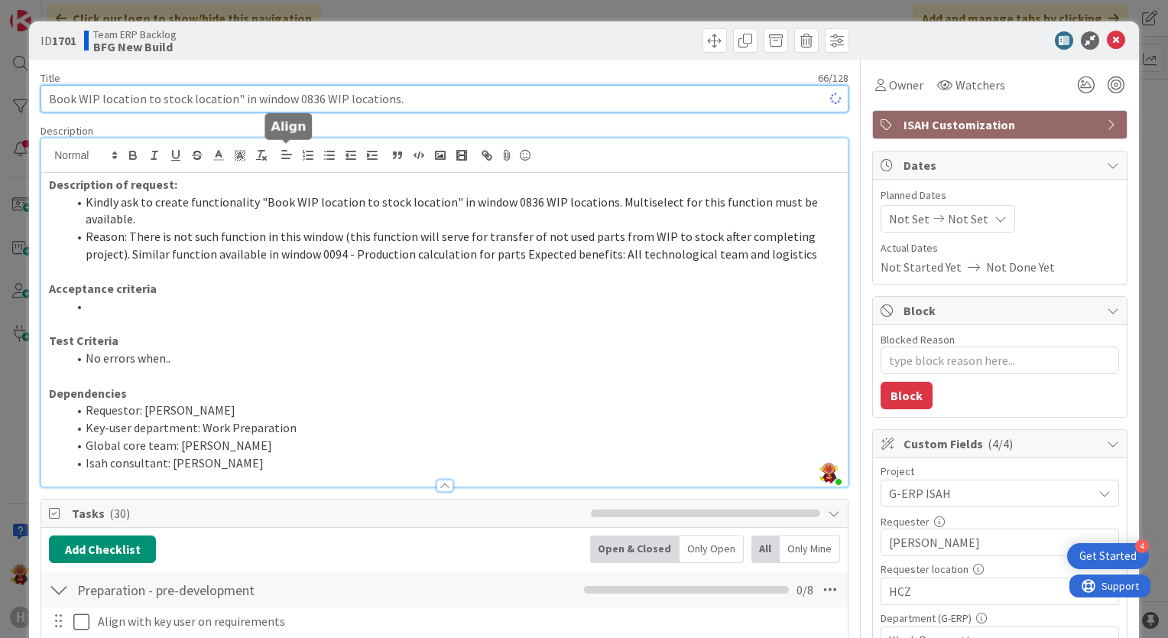
type textarea "x"
click at [232, 96] on input "Book WIP location to stock location" in window 0836 WIP locations." at bounding box center [445, 99] width 808 height 28
type input "Book WIP location to stock location in window 0836 WIP locations."
type textarea "x"
drag, startPoint x: 284, startPoint y: 96, endPoint x: 245, endPoint y: 90, distance: 39.5
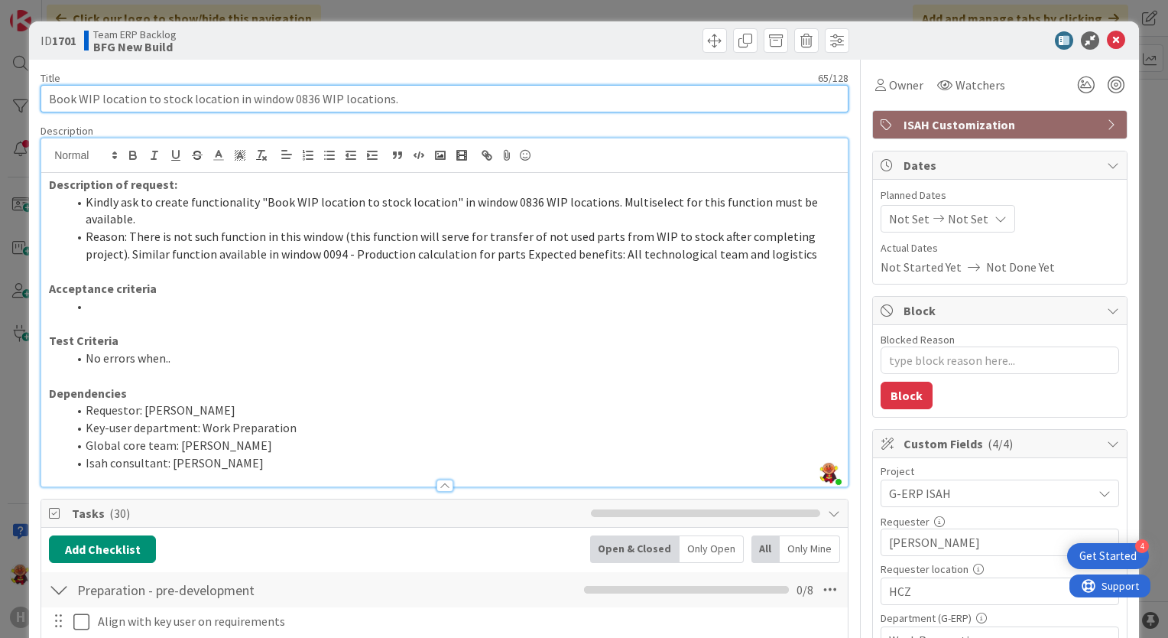
click at [245, 90] on input "Book WIP location to stock location in window 0836 WIP locations." at bounding box center [445, 99] width 808 height 28
type input "Book WIP location to stock location in 0836 WIP locations."
type textarea "x"
type input "Book WIP location to stock location in 0836 WIP locations."
click at [384, 105] on input "Book WIP location to stock location in 0836 WIP locations." at bounding box center [445, 99] width 808 height 28
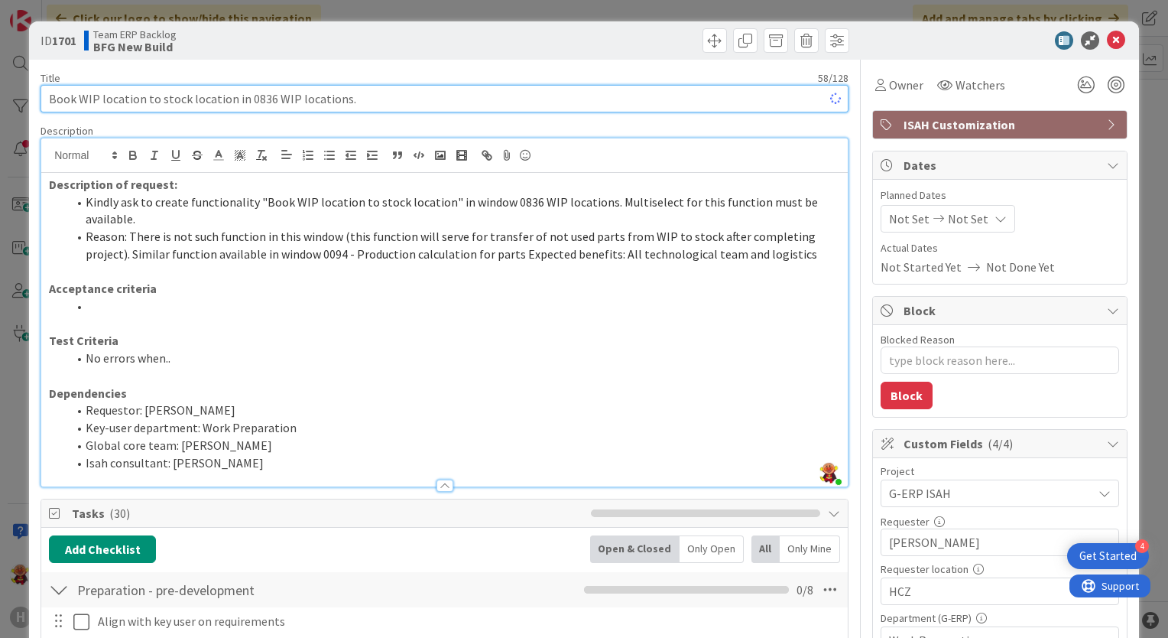
type textarea "x"
type input "Book WIP location to stock location in 0836 WIP locations"
type textarea "x"
type input "Book WIP location to stock location in 0836 WIP locations"
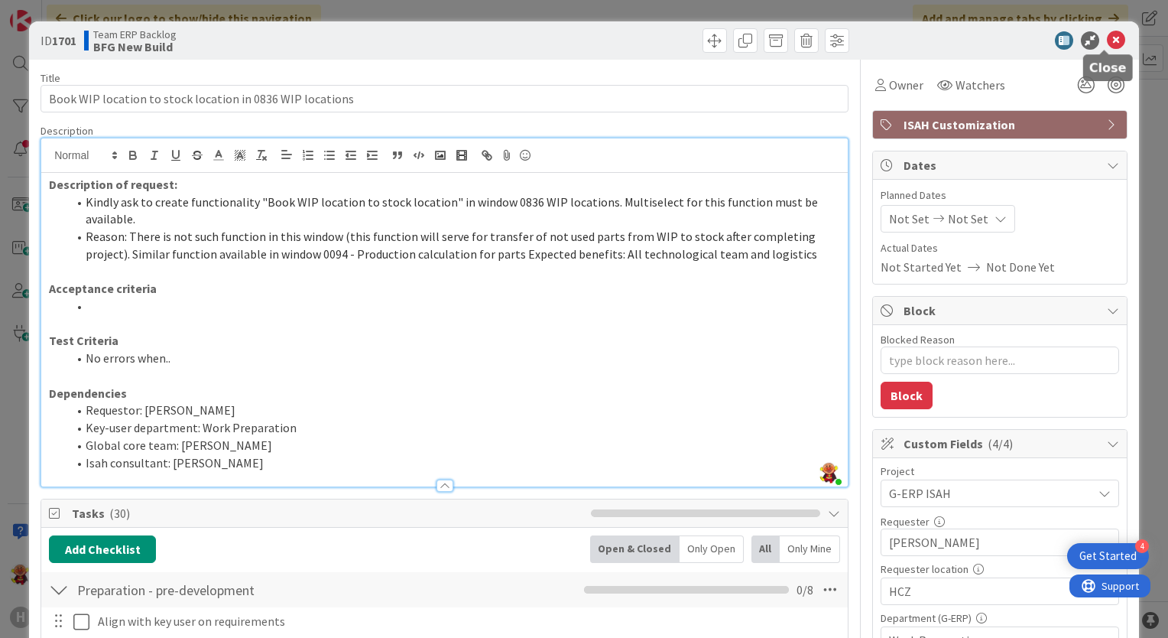
click at [1108, 41] on icon at bounding box center [1116, 40] width 18 height 18
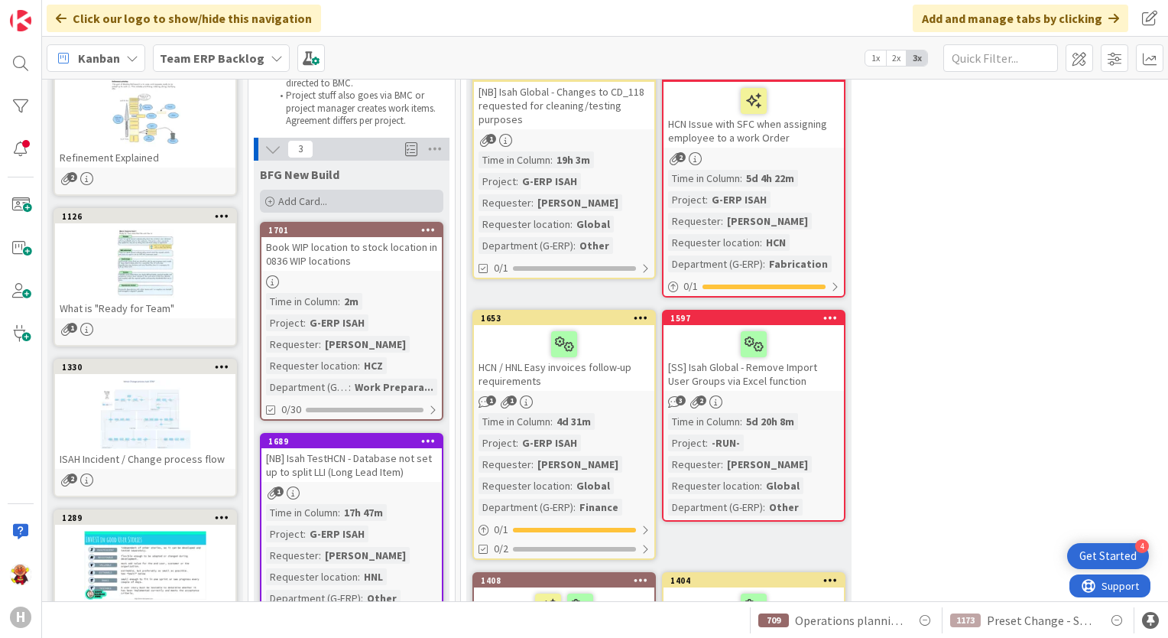
click at [310, 199] on span "Add Card..." at bounding box center [302, 201] width 49 height 14
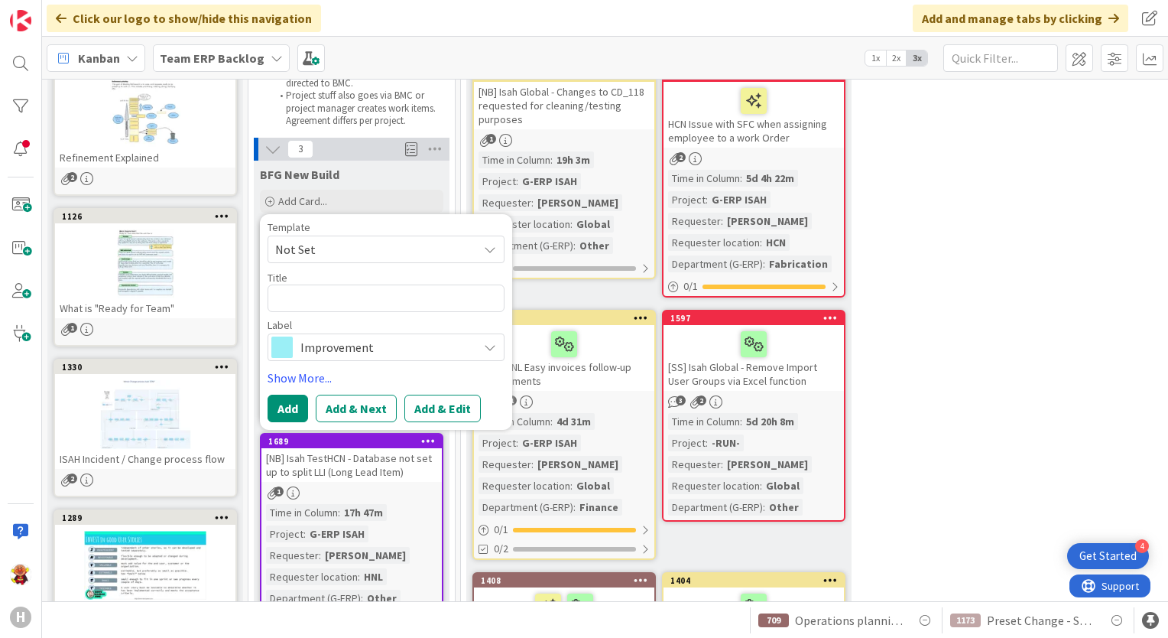
click at [343, 239] on span "Not Set" at bounding box center [370, 249] width 191 height 20
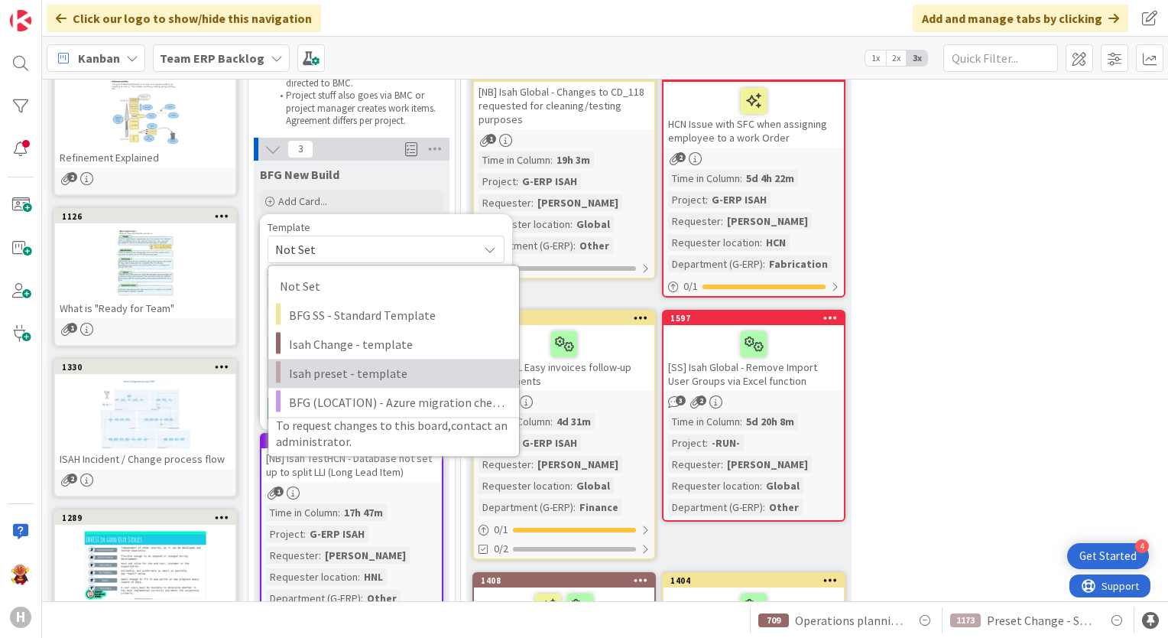
click at [346, 368] on span "Isah preset - template" at bounding box center [398, 373] width 219 height 20
type textarea "x"
type textarea "Isah preset - template"
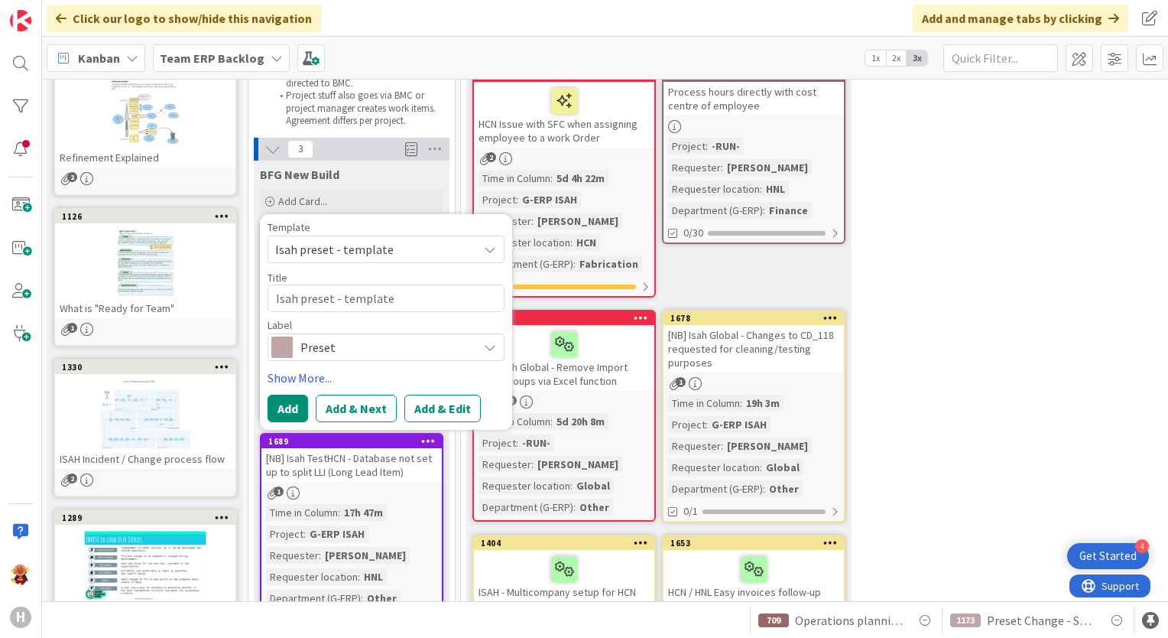
click at [404, 249] on span "Isah preset - template" at bounding box center [370, 249] width 191 height 20
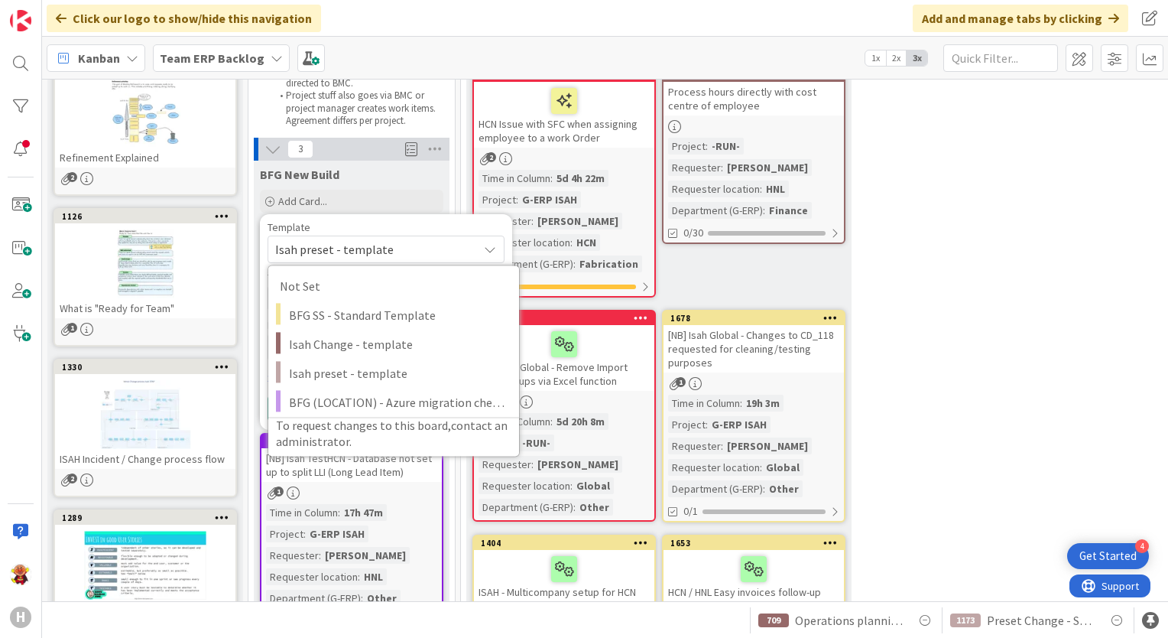
click at [403, 241] on span "Isah preset - template" at bounding box center [370, 249] width 191 height 20
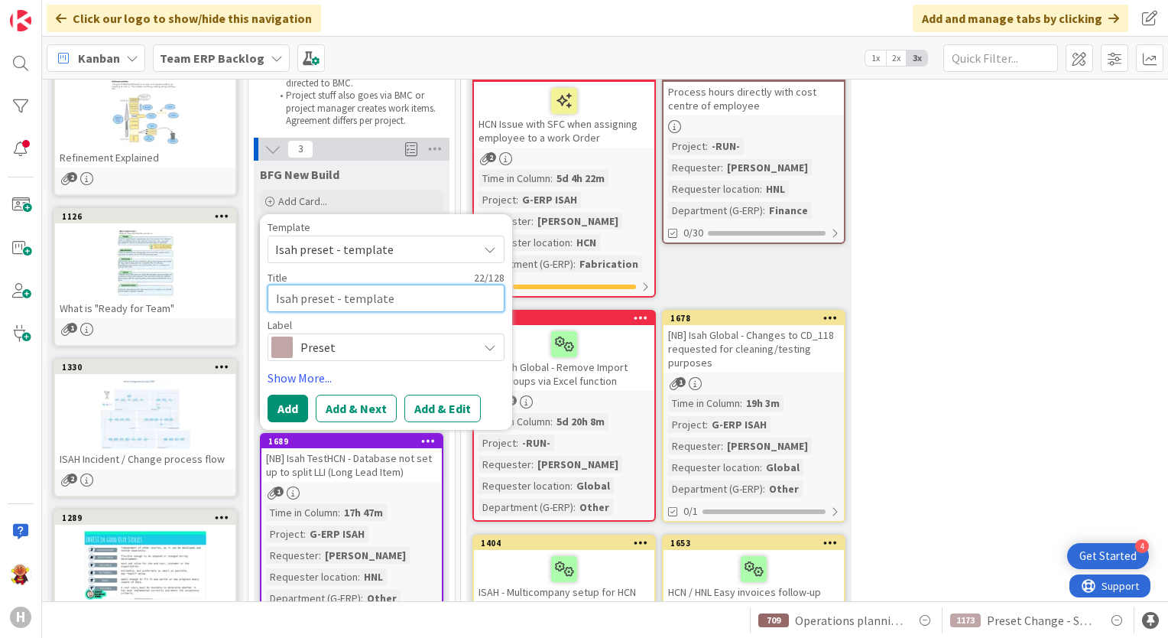
drag, startPoint x: 413, startPoint y: 298, endPoint x: 258, endPoint y: 307, distance: 155.4
click at [258, 307] on div "BFG New Build Add Card... Template Isah preset - template Not Set BFG SS - Stan…" at bounding box center [352, 453] width 196 height 584
paste textarea "Planner"
type textarea "x"
type textarea "Planner"
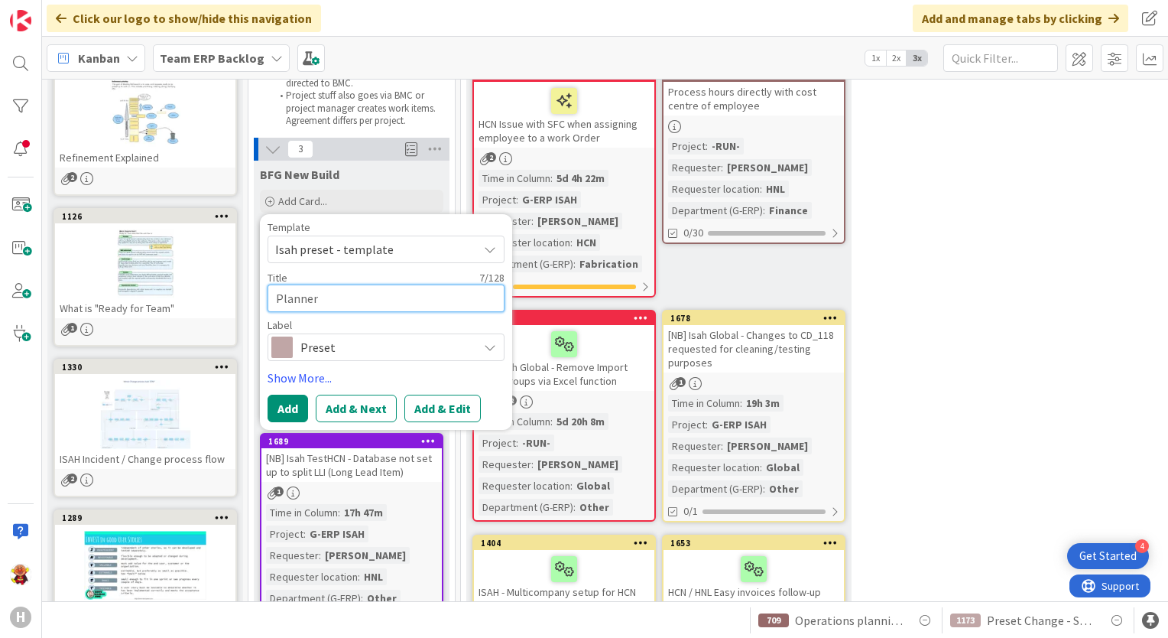
click at [275, 297] on textarea "Planner" at bounding box center [386, 298] width 237 height 28
type textarea "x"
type textarea "APlanner"
type textarea "x"
type textarea "AdPlanner"
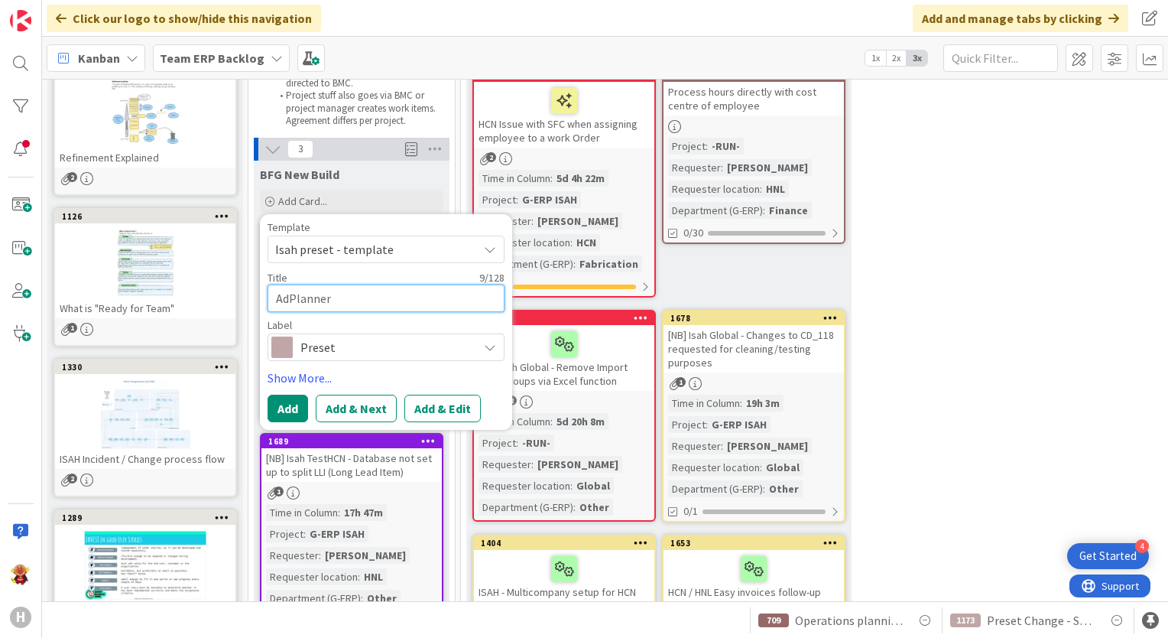
type textarea "x"
type textarea "AddPlanner"
type textarea "x"
type textarea "Add Planner"
type textarea "x"
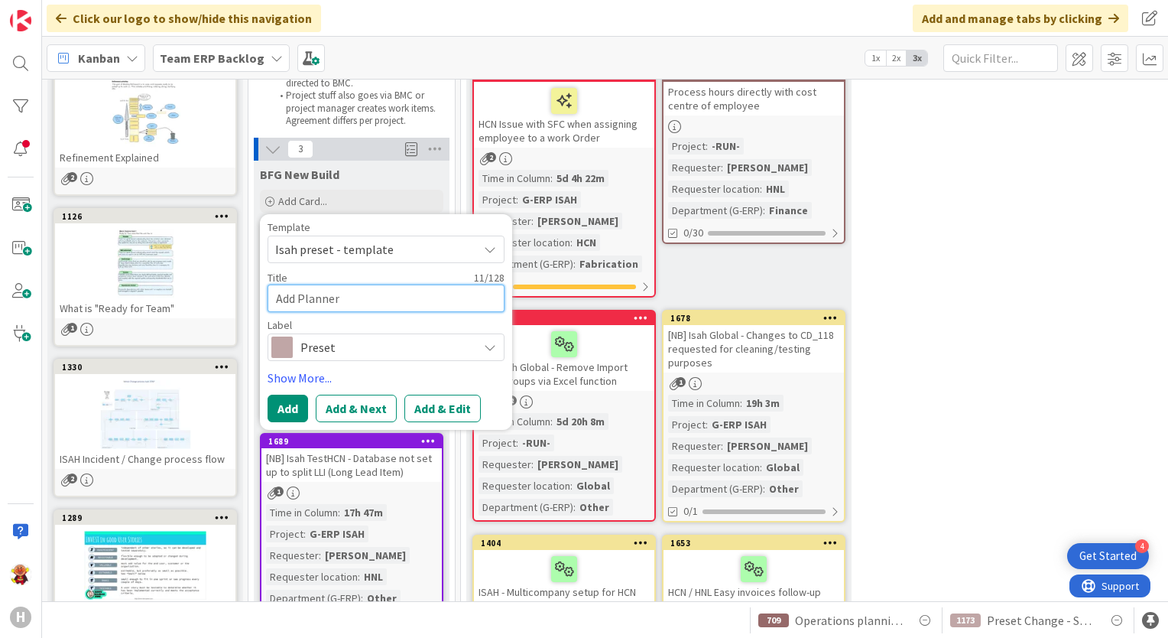
type textarea "Add "'Planner"
type textarea "x"
type textarea "Add "Planner"
type textarea "x"
type textarea "Add "Planner'""
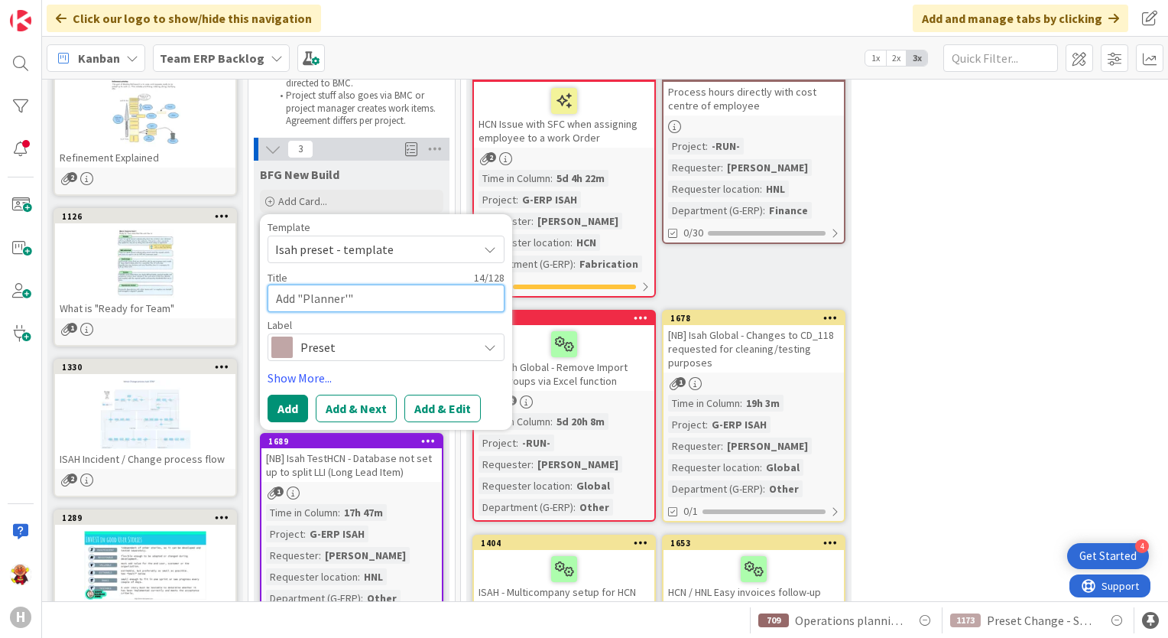
type textarea "x"
type textarea "Add "Planner'"
type textarea "x"
type textarea "Add "Planner"
type textarea "x"
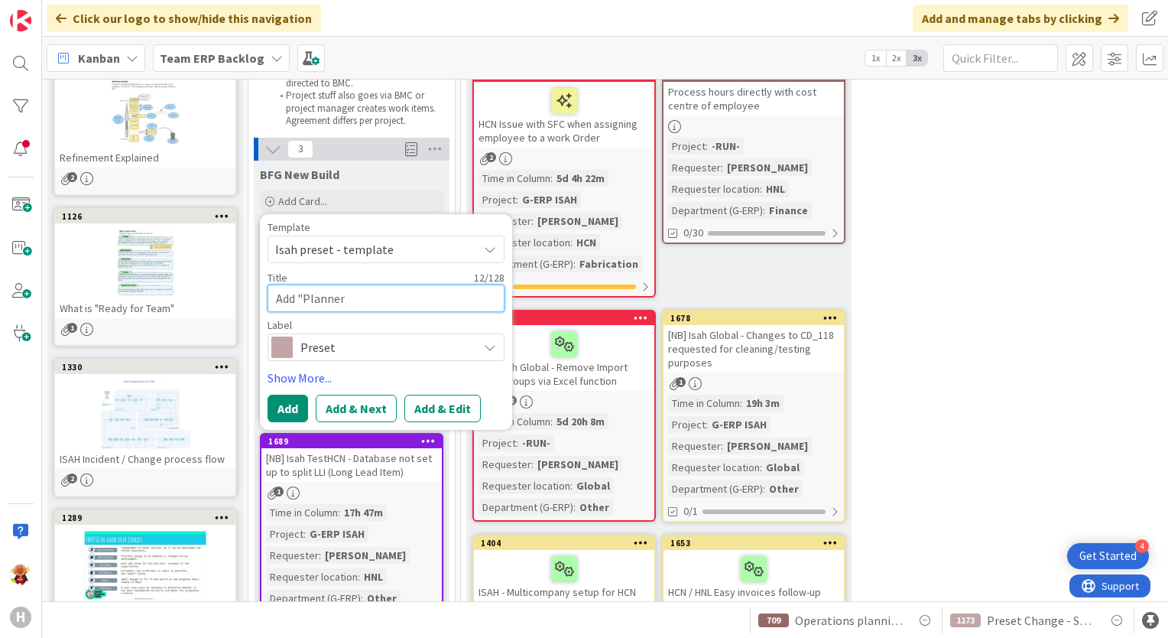
type textarea "Add "Planner"""
type textarea "x"
type textarea "Add "Planner""
type textarea "x"
type textarea "Add "Planner""
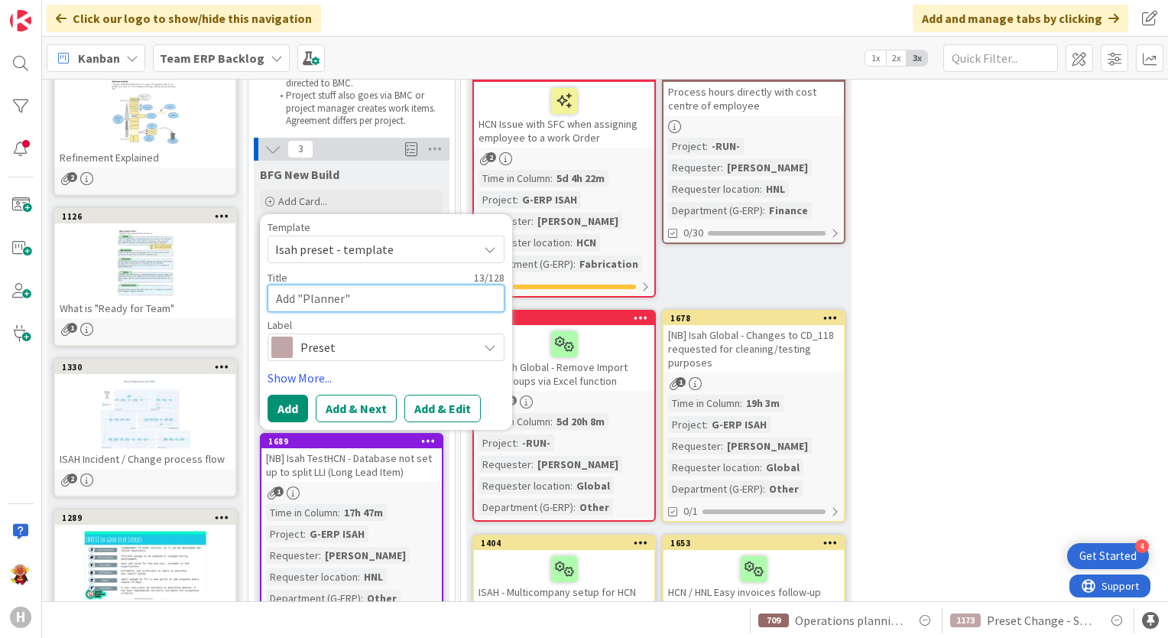
type textarea "x"
type textarea "Add "Planner" ij"
type textarea "x"
type textarea "Add "Planner" ij"
type textarea "x"
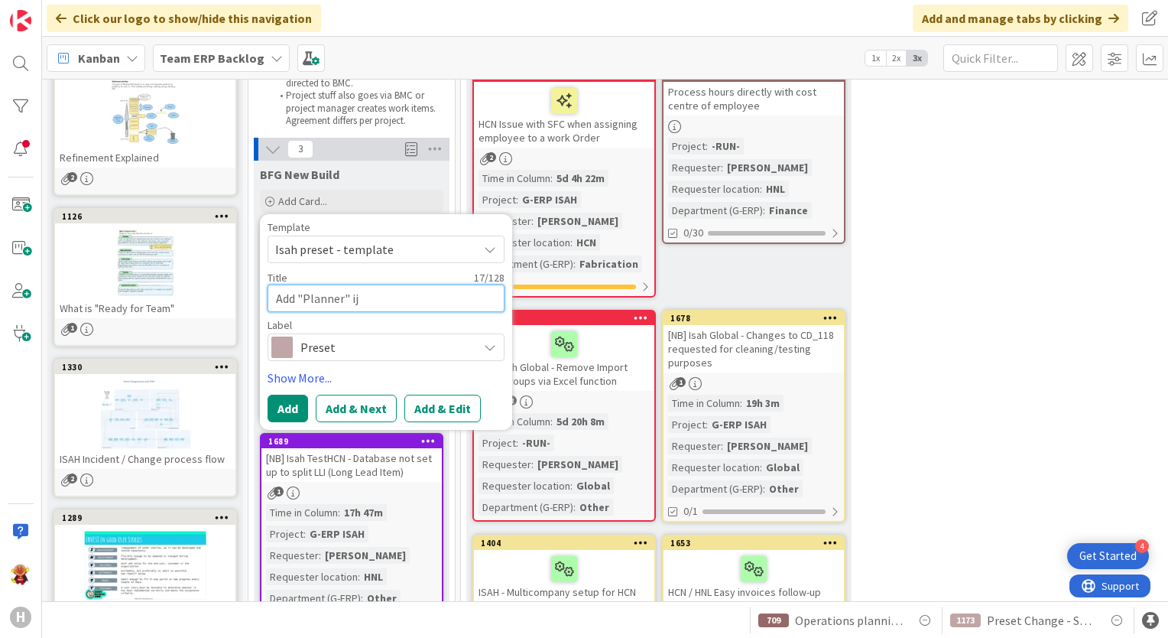
type textarea "Add "Planner" ij"
type textarea "x"
type textarea "Add "Planner" i"
type textarea "x"
type textarea "Add "Planner" in"
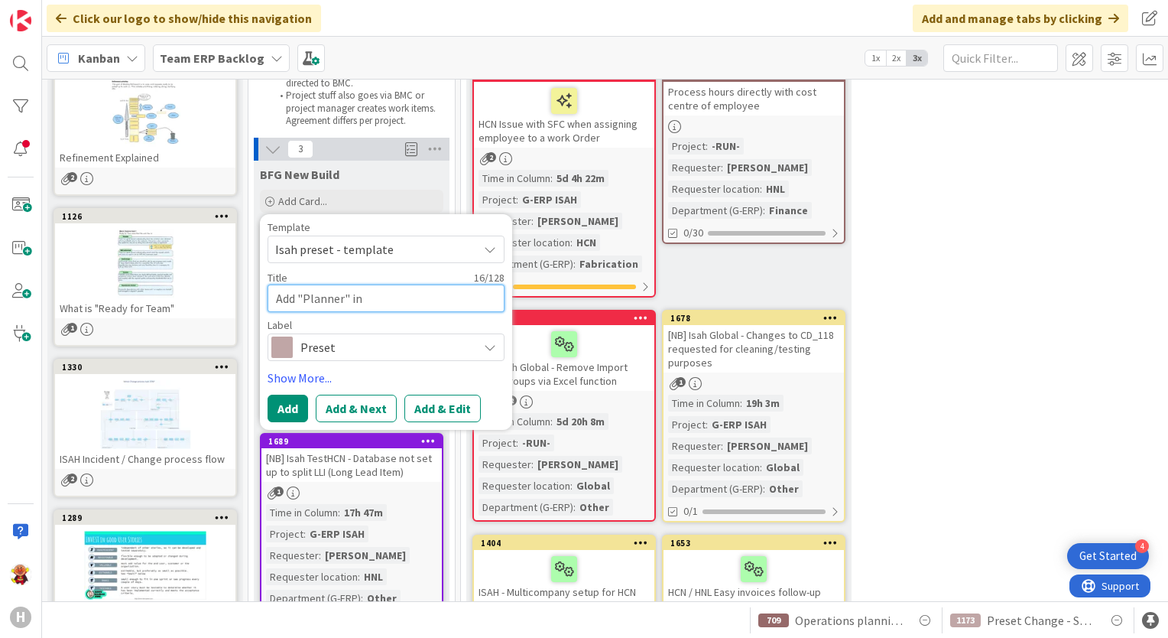
type textarea "x"
type textarea "Add "Planner" in"
paste textarea "Purchase requirement for stock"
type textarea "x"
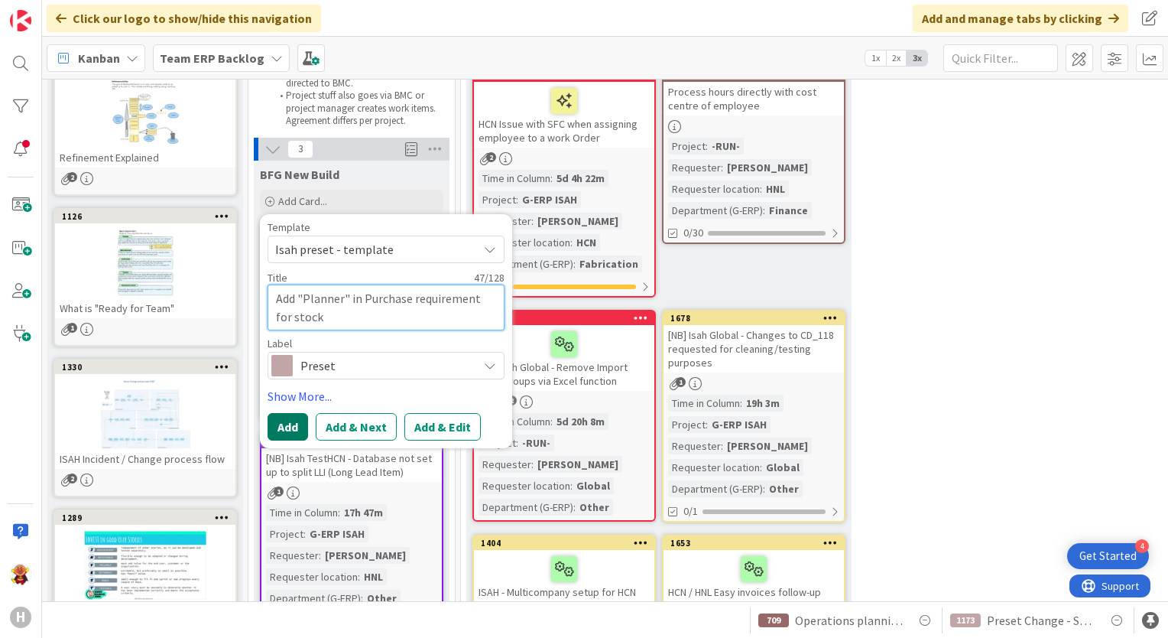
type textarea "Add "Planner" in Purchase requirement for stock"
click at [294, 433] on button "Add" at bounding box center [288, 427] width 41 height 28
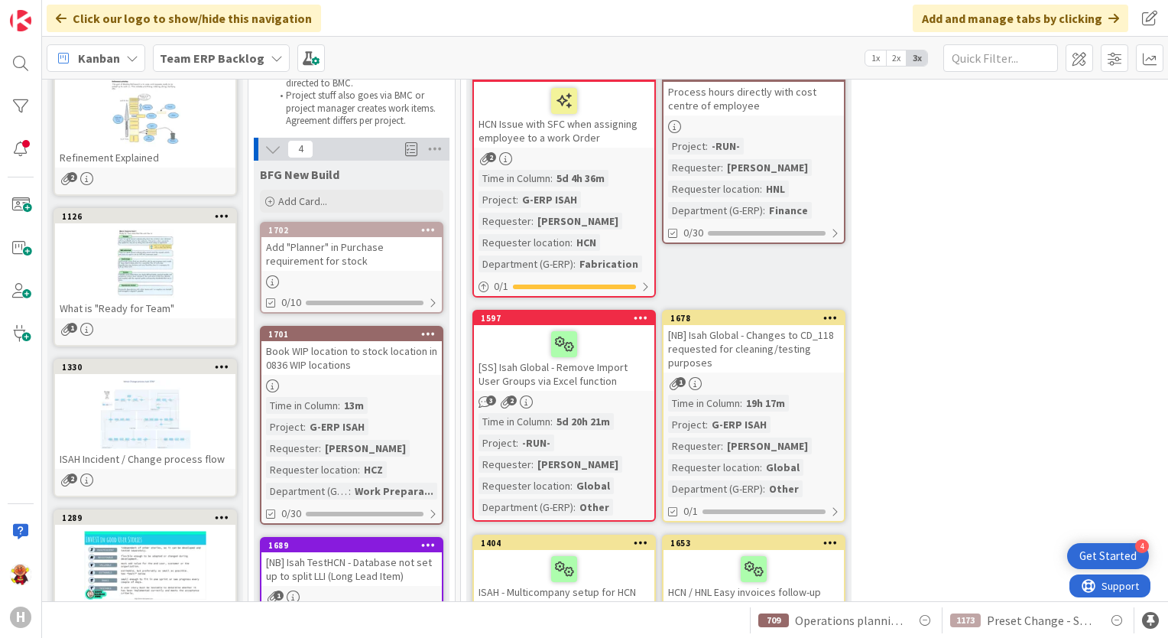
click at [372, 264] on div "Add "Planner" in Purchase requirement for stock" at bounding box center [351, 254] width 180 height 34
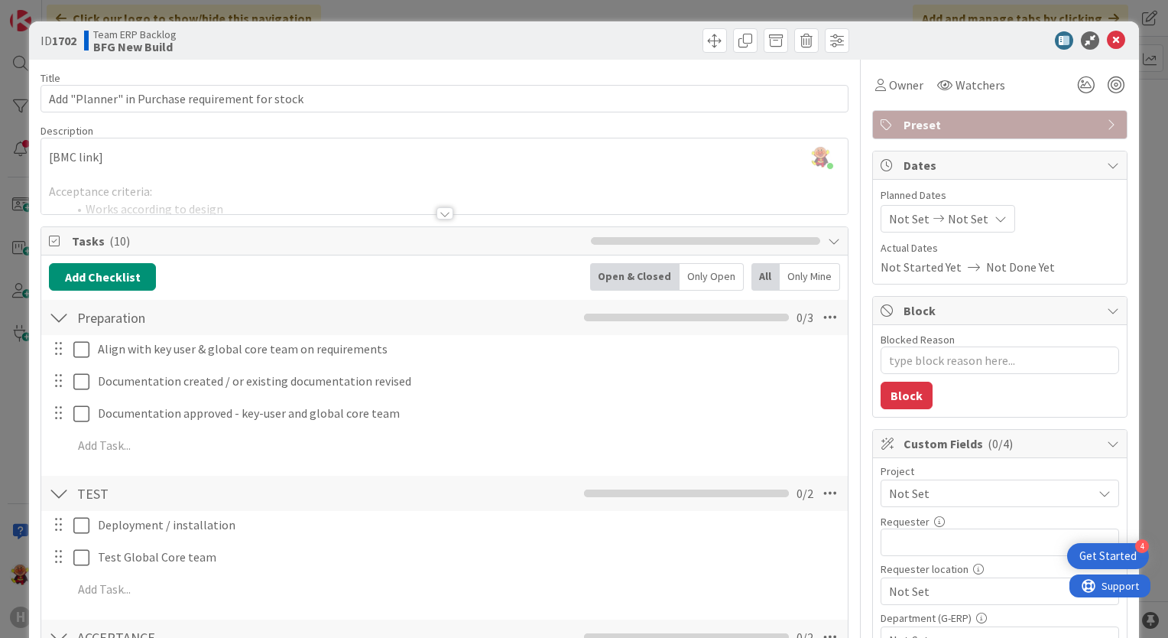
click at [437, 212] on div at bounding box center [445, 213] width 17 height 12
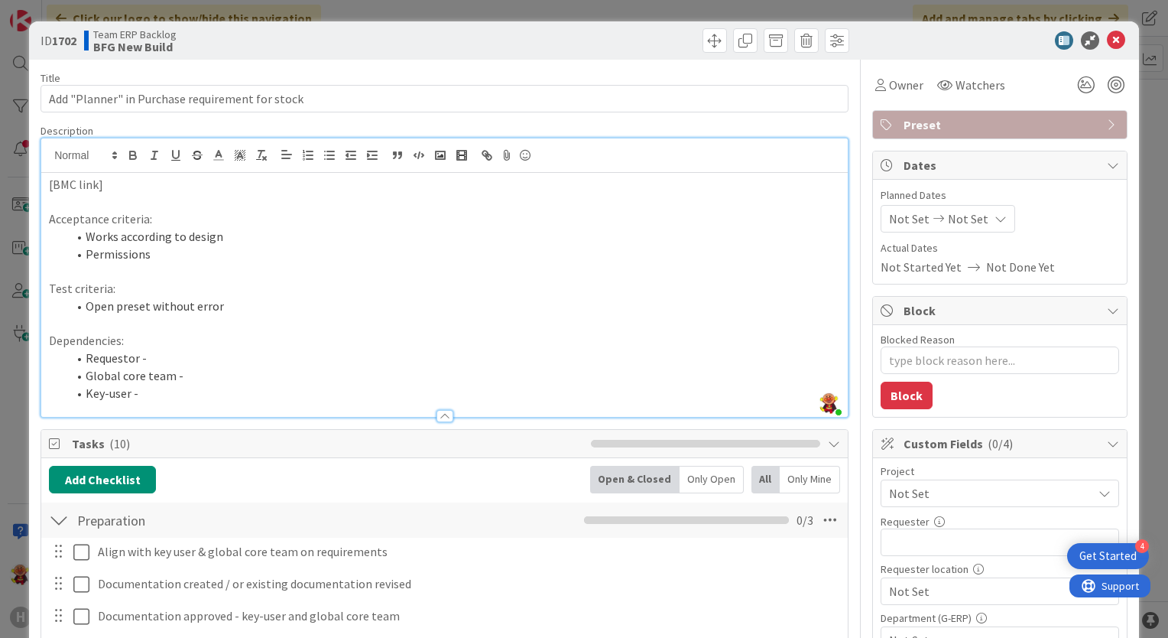
click at [126, 196] on p at bounding box center [444, 202] width 791 height 18
drag, startPoint x: 116, startPoint y: 180, endPoint x: 24, endPoint y: 168, distance: 93.2
click at [24, 168] on div "ID 1702 Team ERP Backlog BFG New Build Title 47 / 128 Add "Planner" in Purchase…" at bounding box center [584, 319] width 1168 height 638
click at [46, 200] on div "https://huisman-smartit.onbmc.com/smartit/app/#/workorder/AGGF4KX6HRENQATBGGRET…" at bounding box center [444, 295] width 807 height 244
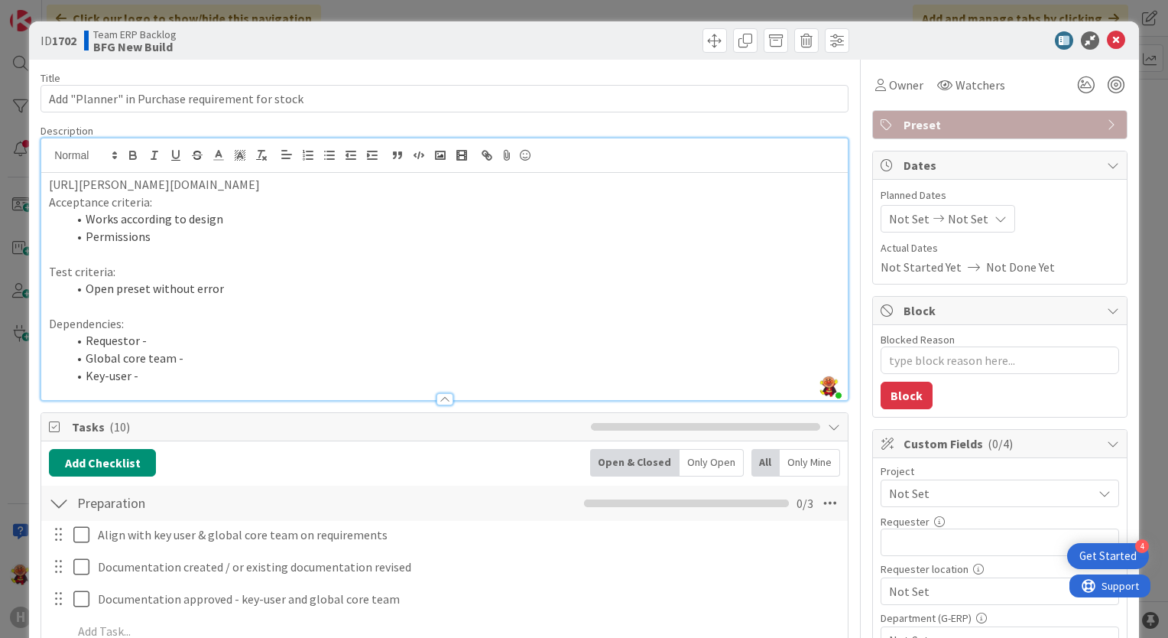
click at [599, 186] on p "[URL][PERSON_NAME][DOMAIN_NAME]" at bounding box center [444, 185] width 791 height 18
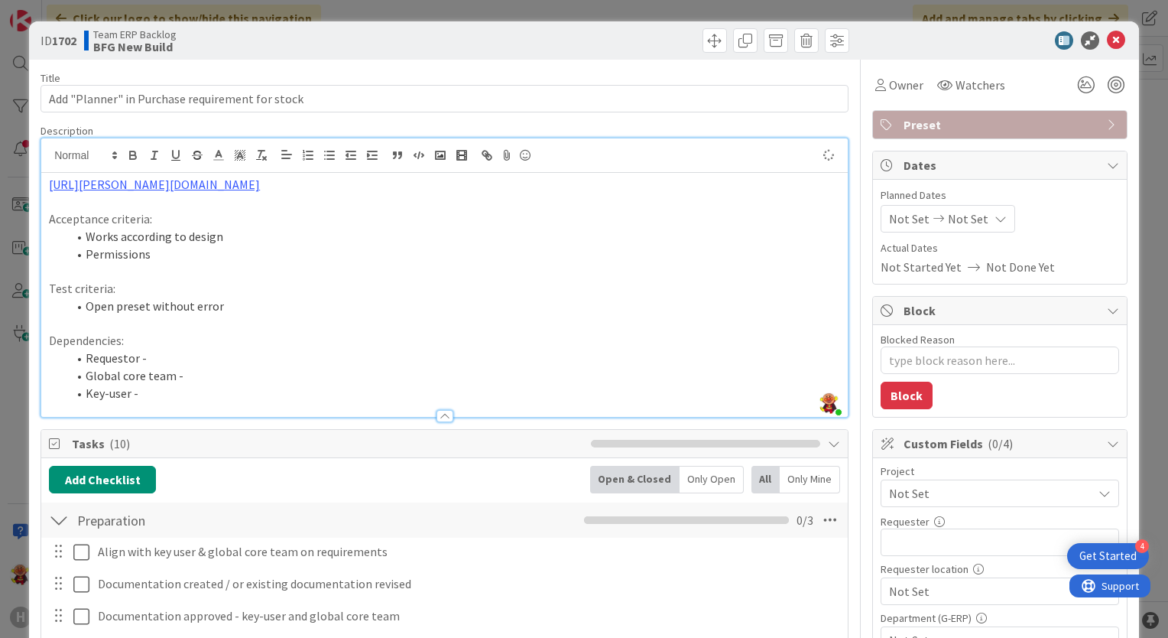
type textarea "x"
drag, startPoint x: 86, startPoint y: 251, endPoint x: 147, endPoint y: 247, distance: 61.3
click at [147, 247] on li "Permissions" at bounding box center [453, 254] width 773 height 18
click at [154, 252] on li "Permissions" at bounding box center [453, 254] width 773 height 18
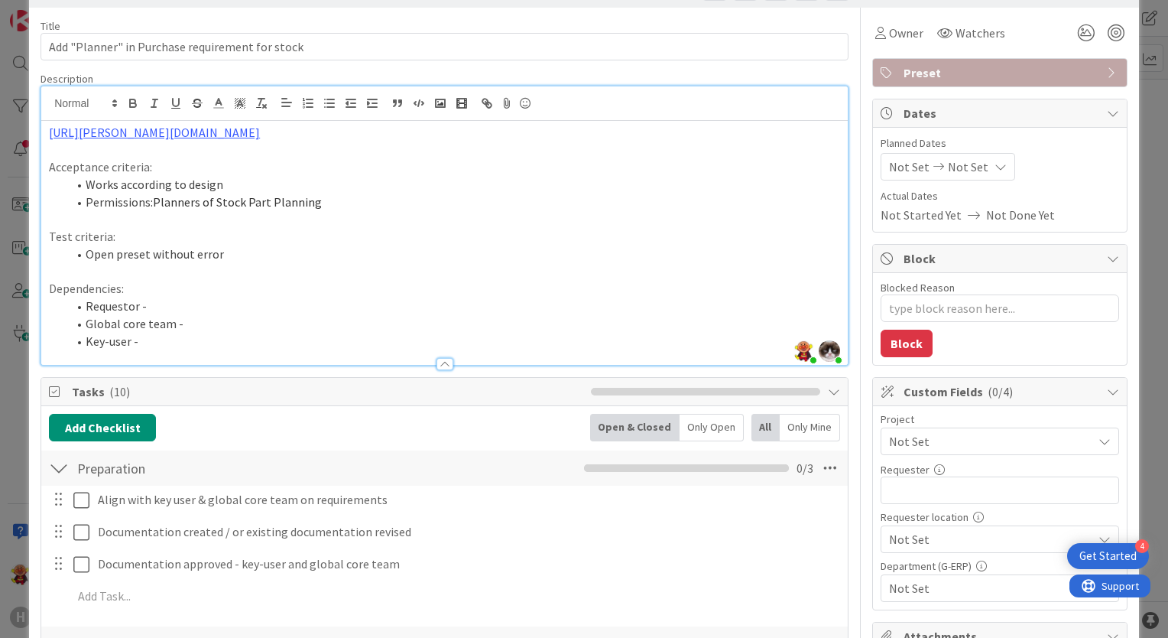
scroll to position [76, 0]
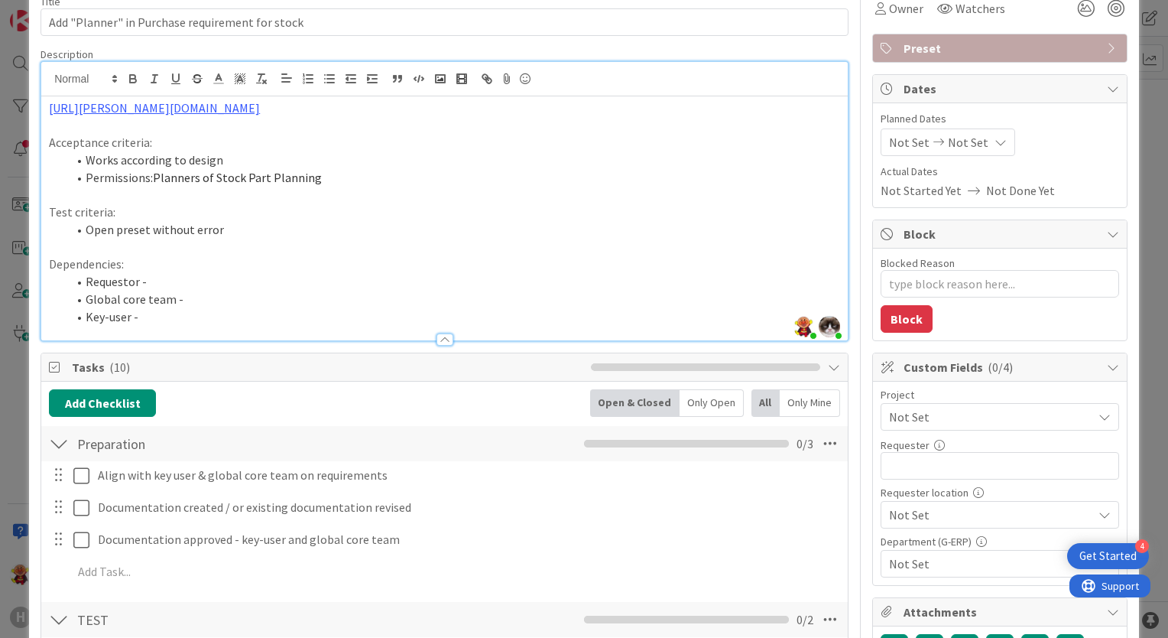
click at [218, 274] on li "Requestor -" at bounding box center [453, 282] width 773 height 18
click at [218, 291] on li "Global core team -" at bounding box center [453, 300] width 773 height 18
click at [148, 308] on li "Key-user -" at bounding box center [453, 317] width 773 height 18
drag, startPoint x: 144, startPoint y: 280, endPoint x: 177, endPoint y: 274, distance: 33.3
click at [177, 274] on li "Requestor: [PERSON_NAME]" at bounding box center [453, 282] width 773 height 18
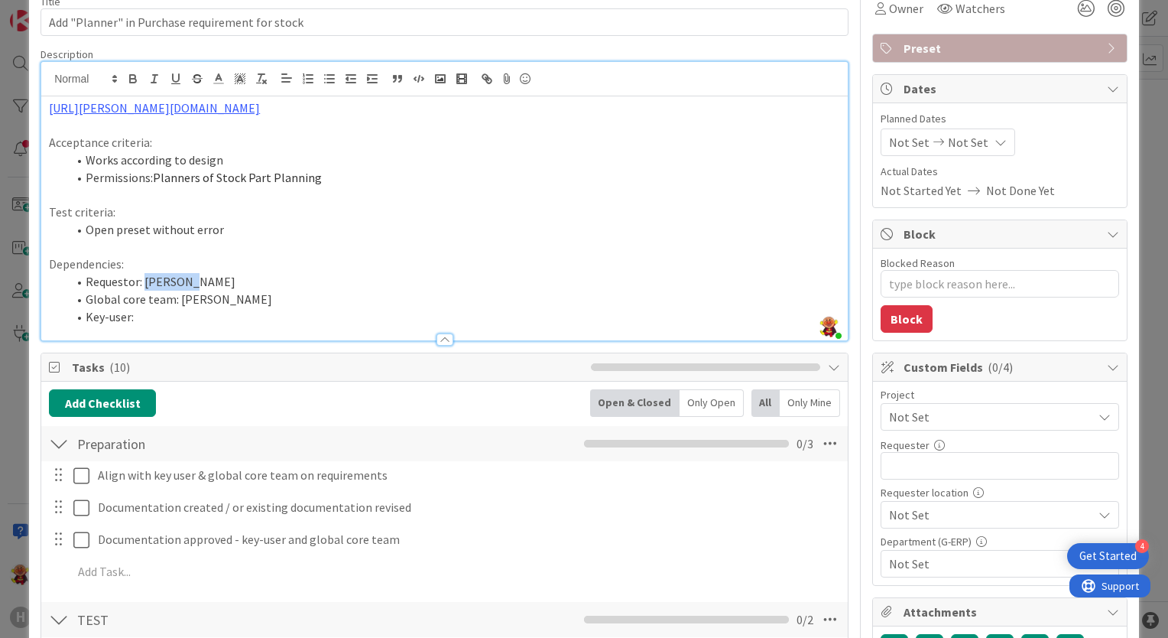
copy li "[PERSON_NAME]"
click at [179, 316] on li "Key-user:" at bounding box center [453, 317] width 773 height 18
click at [1018, 414] on span "Not Set" at bounding box center [987, 416] width 196 height 21
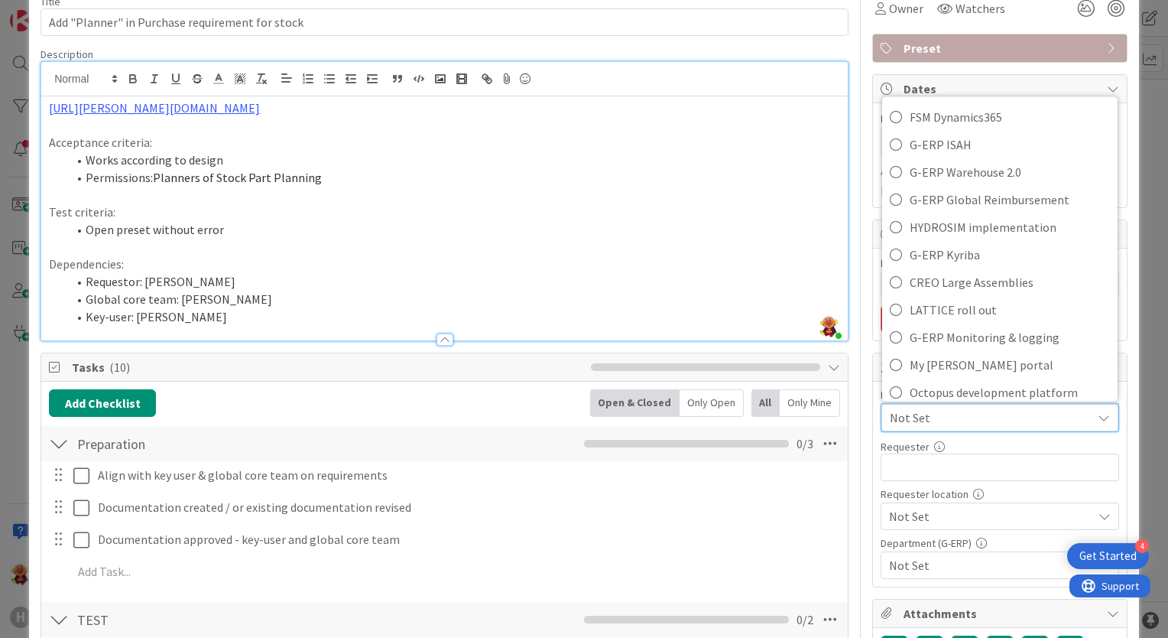
scroll to position [625, 0]
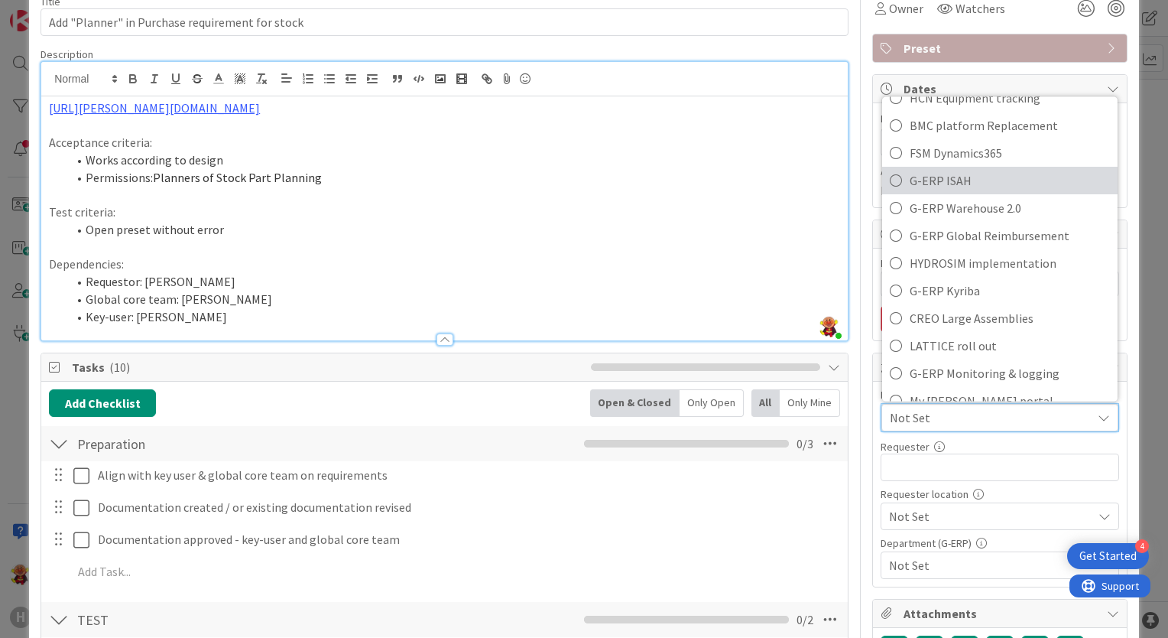
drag, startPoint x: 946, startPoint y: 179, endPoint x: 968, endPoint y: 240, distance: 65.1
click at [946, 179] on span "G-ERP ISAH" at bounding box center [1010, 180] width 200 height 23
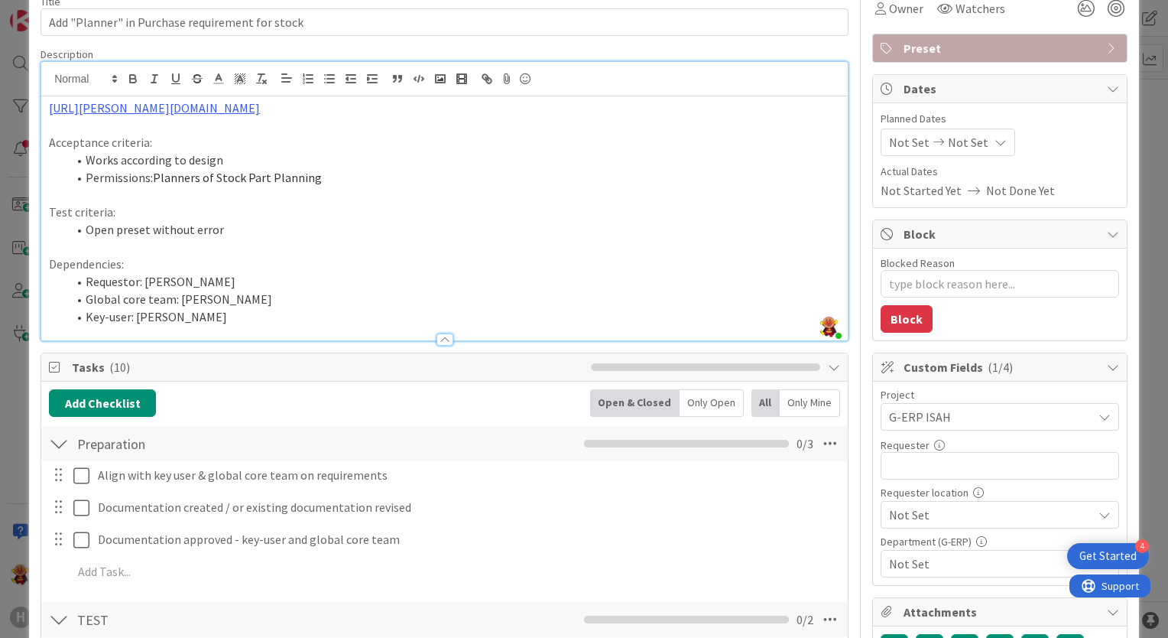
type textarea "x"
click at [968, 469] on input "text" at bounding box center [1000, 466] width 239 height 28
paste input "[PERSON_NAME]"
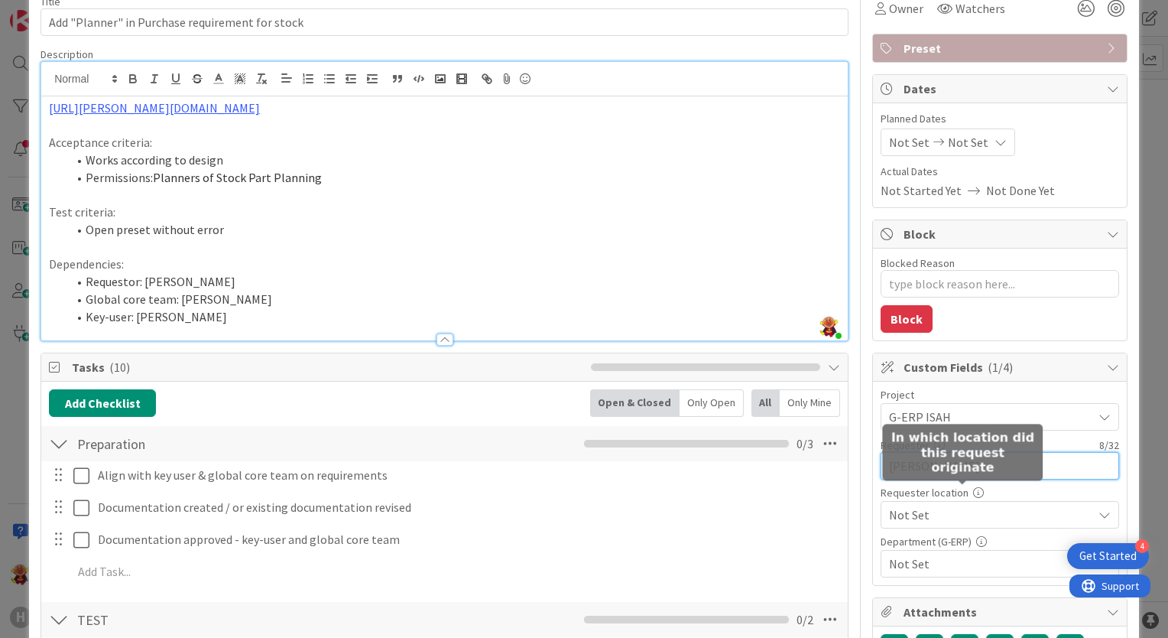
type input "[PERSON_NAME]"
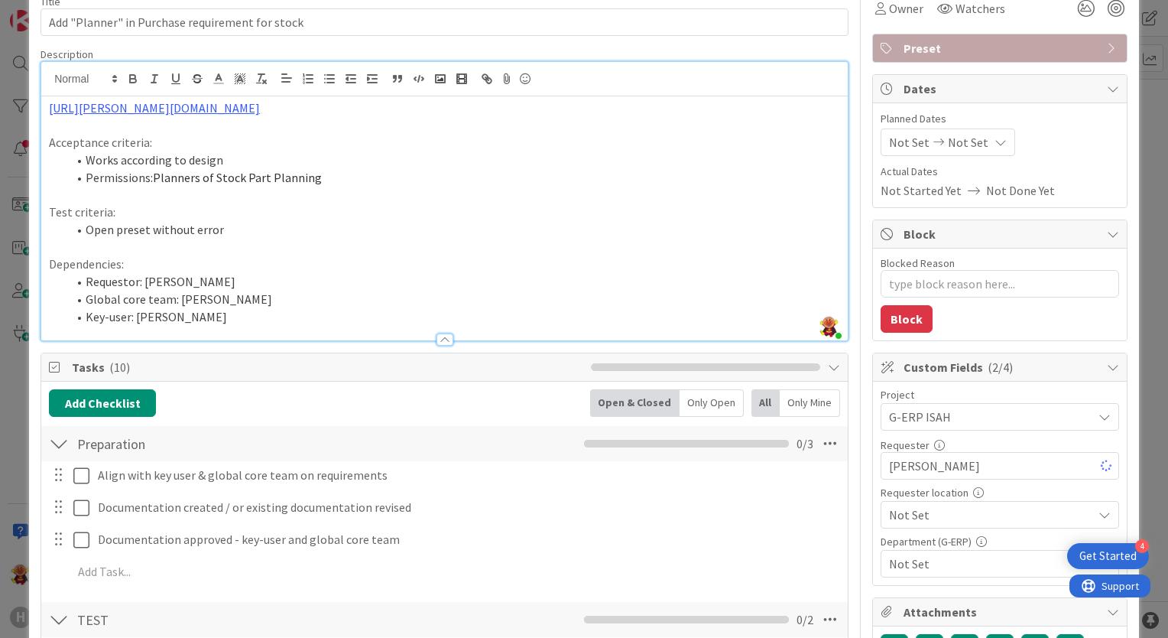
click at [953, 427] on span "Not Set" at bounding box center [987, 416] width 196 height 21
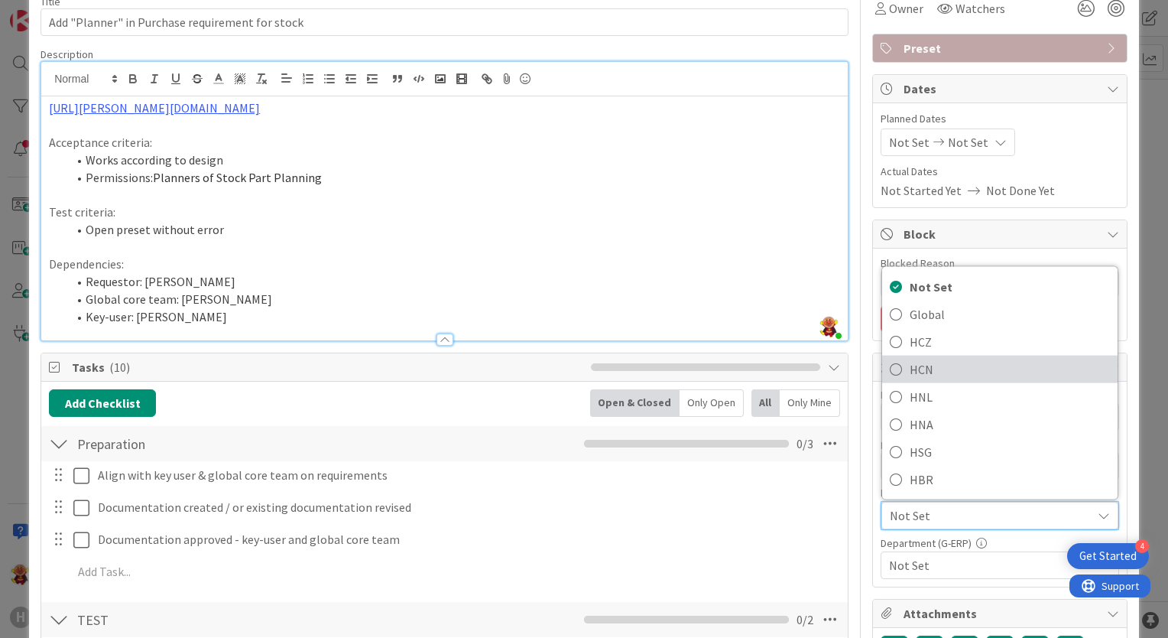
click at [930, 364] on span "HCN" at bounding box center [1010, 369] width 200 height 23
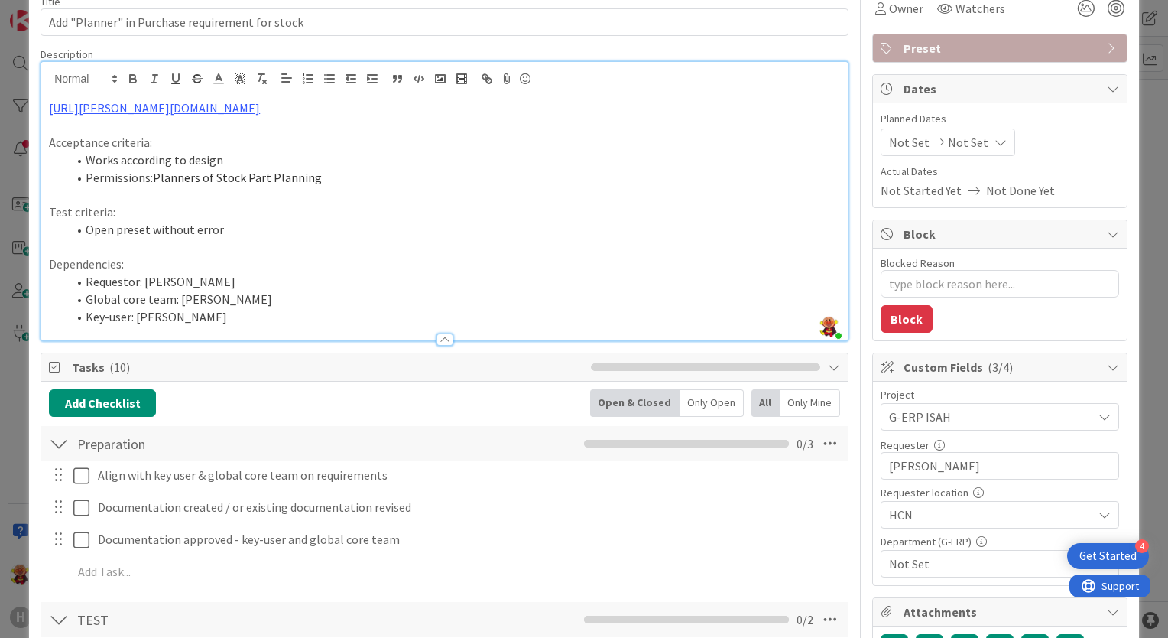
click at [944, 566] on span "Not Set" at bounding box center [990, 563] width 203 height 18
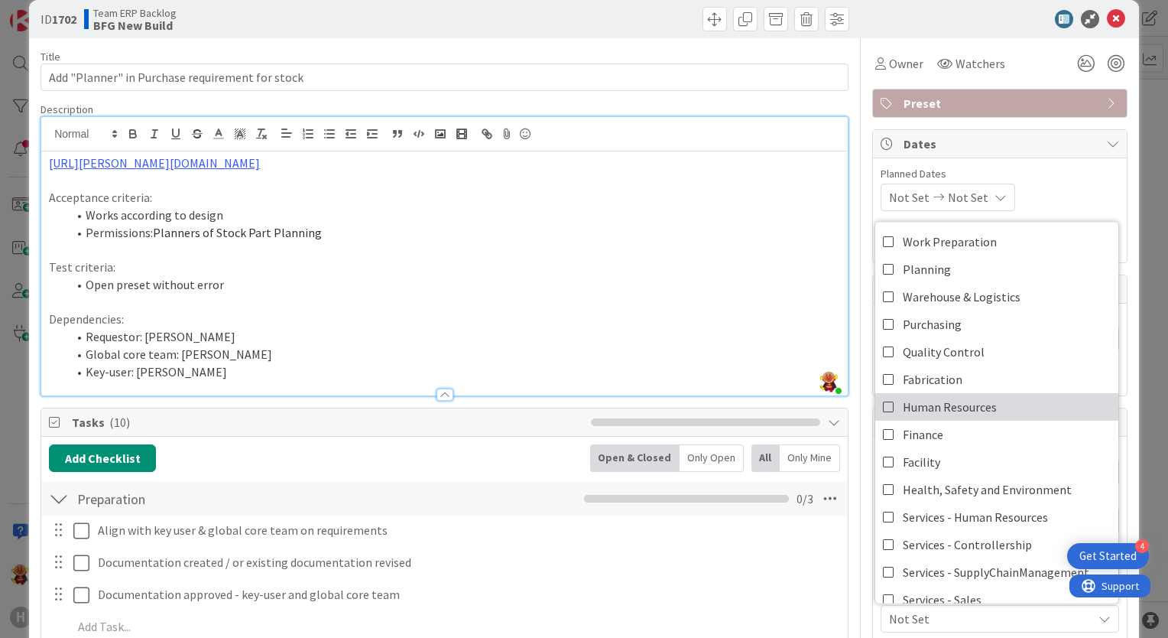
scroll to position [0, 0]
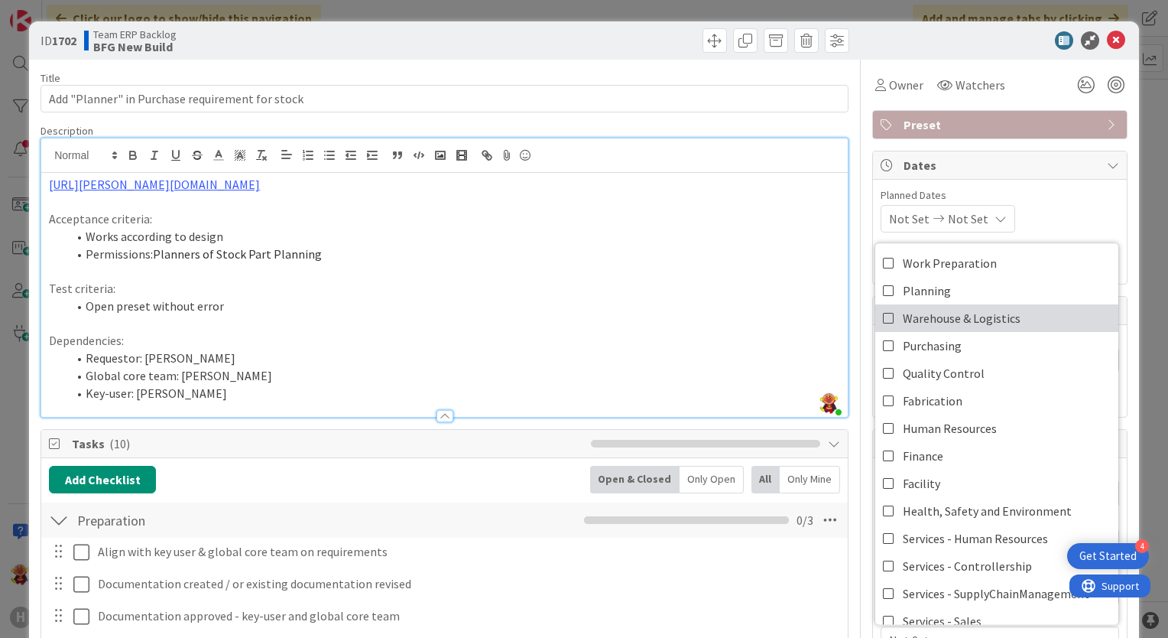
click at [964, 325] on span "Warehouse & Logistics" at bounding box center [962, 318] width 118 height 23
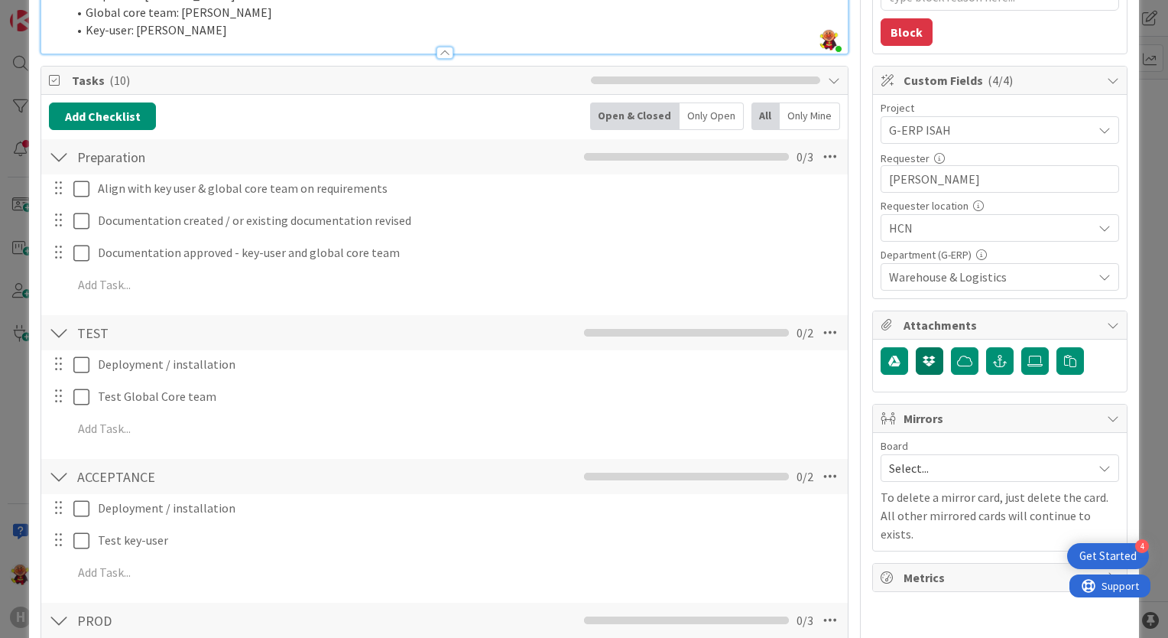
scroll to position [306, 0]
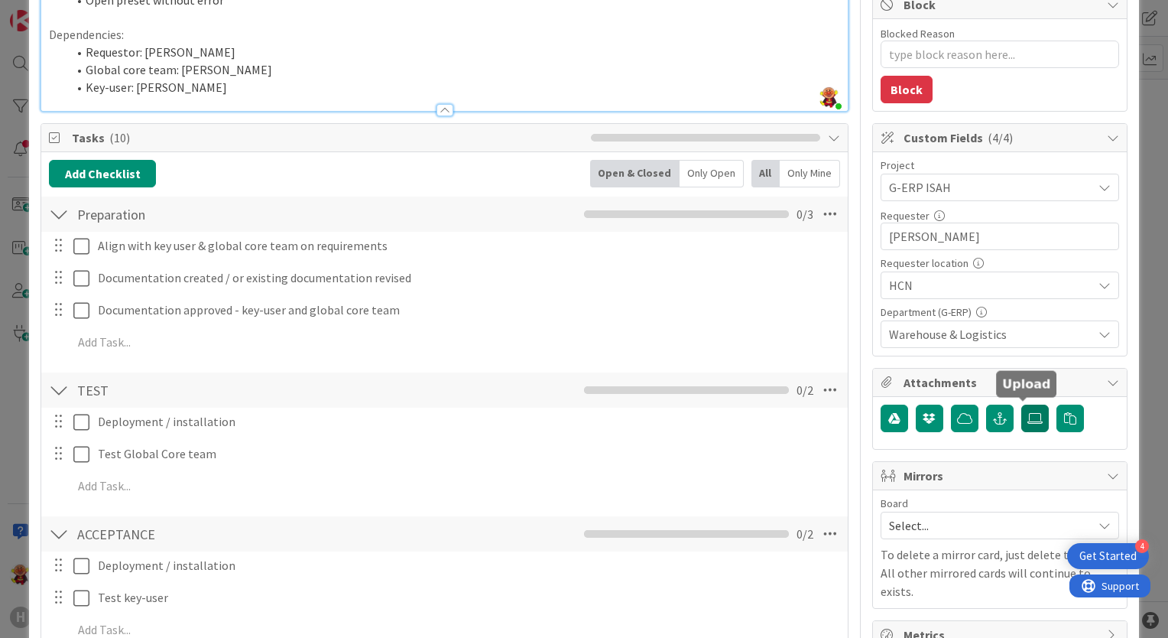
click at [1034, 414] on label at bounding box center [1035, 418] width 28 height 28
click at [1021, 404] on input "file" at bounding box center [1021, 404] width 0 height 0
type textarea "x"
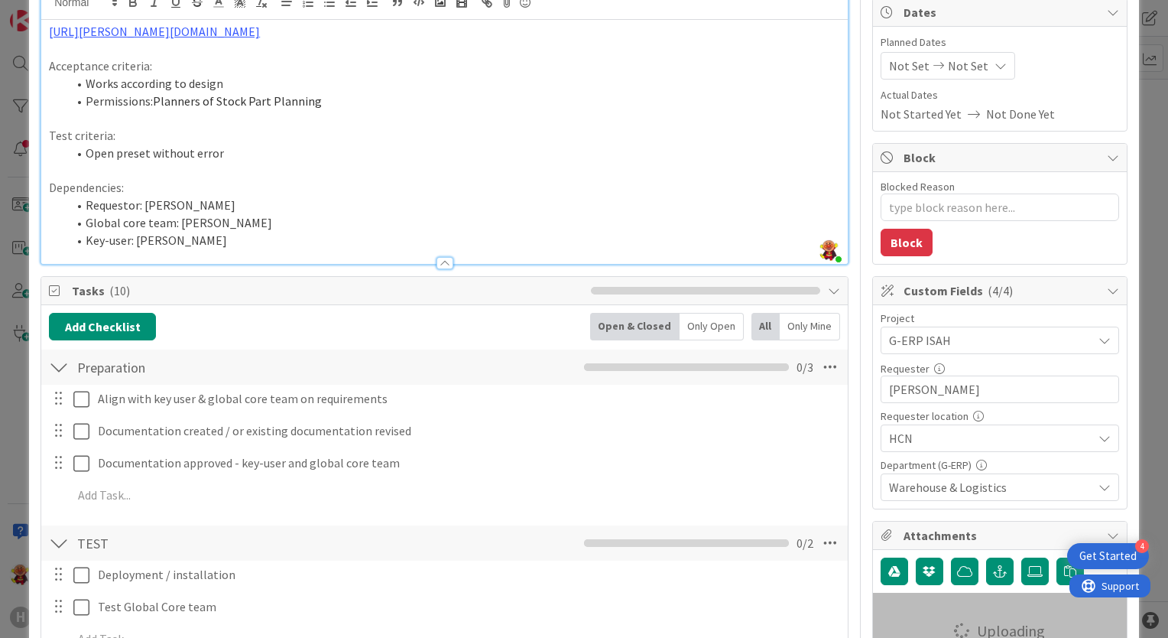
scroll to position [459, 0]
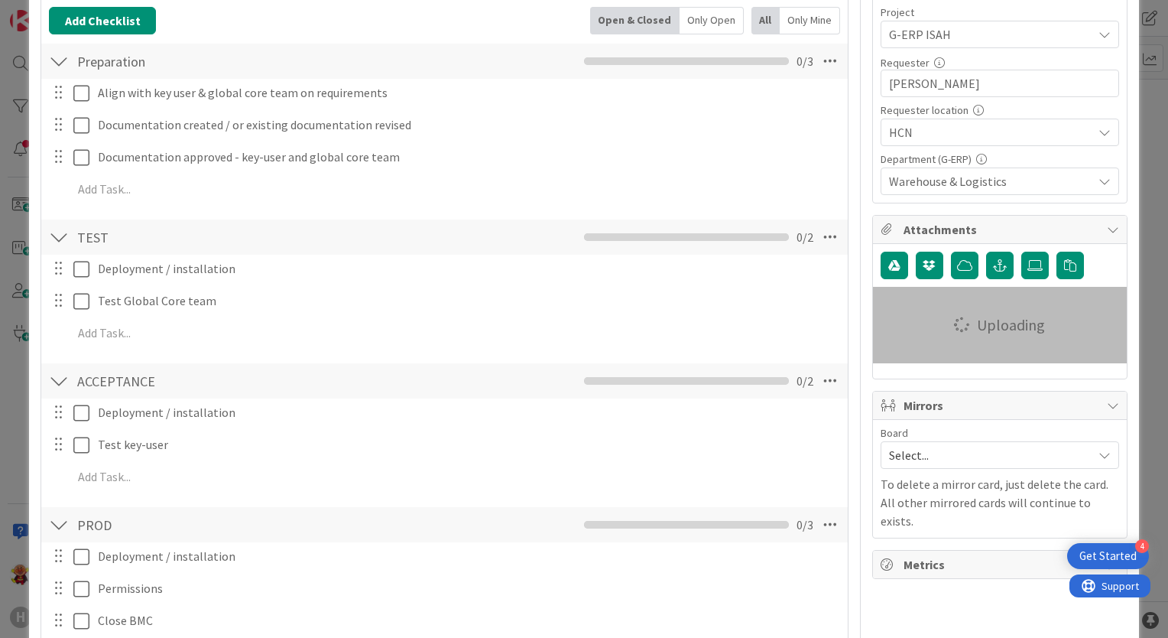
click at [1003, 341] on div "Uploading" at bounding box center [1000, 325] width 254 height 76
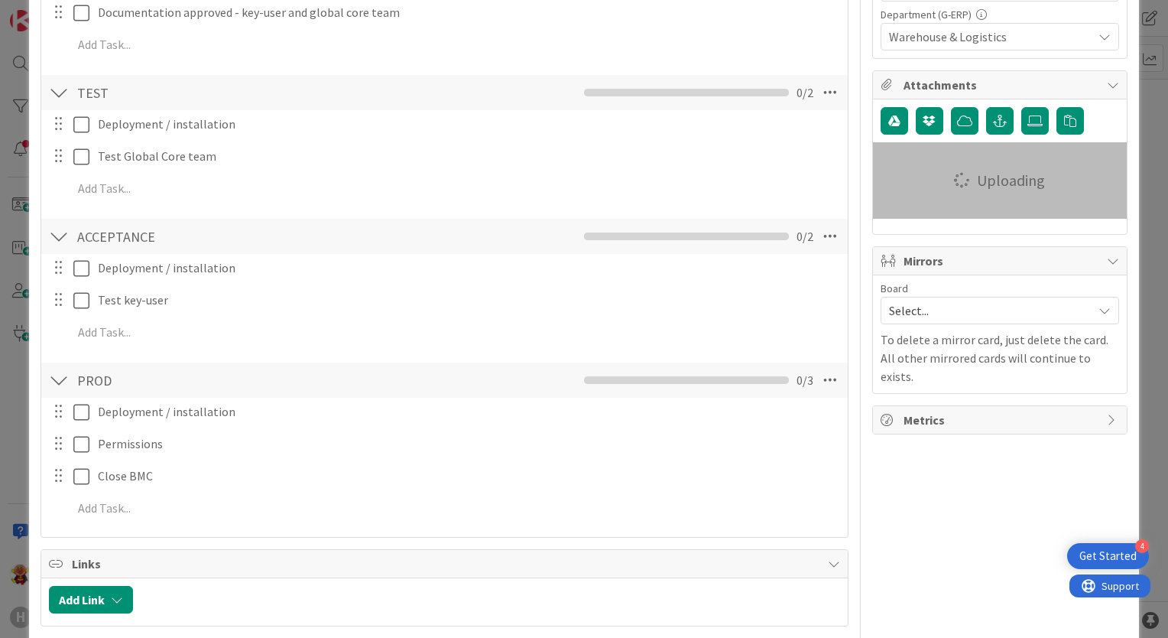
scroll to position [612, 0]
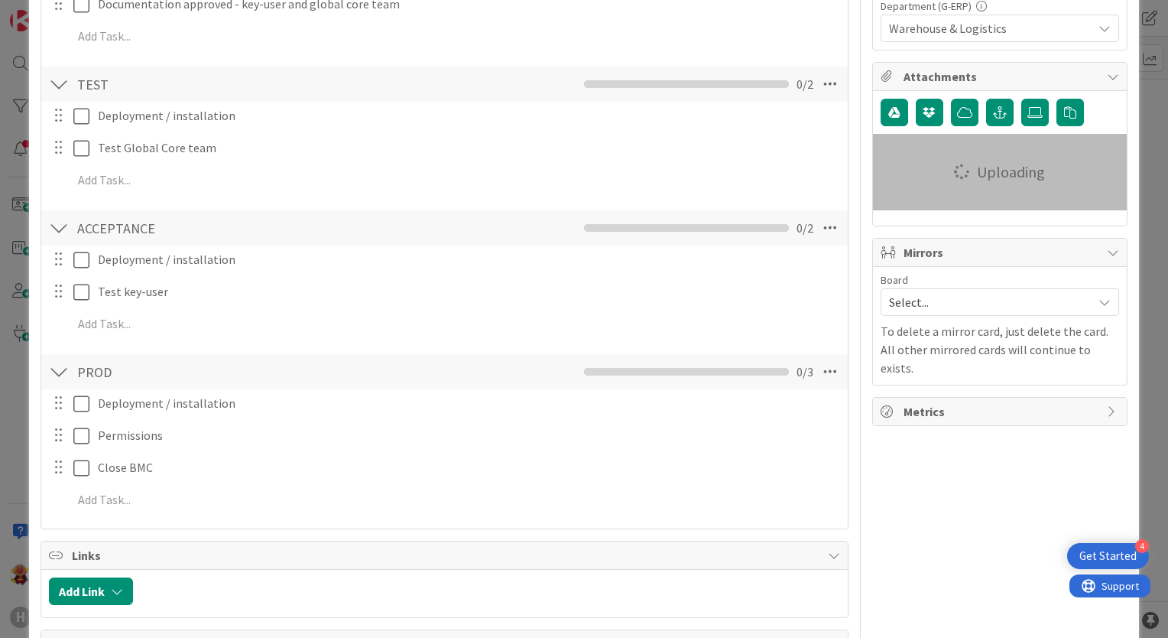
click at [954, 176] on icon at bounding box center [961, 171] width 15 height 15
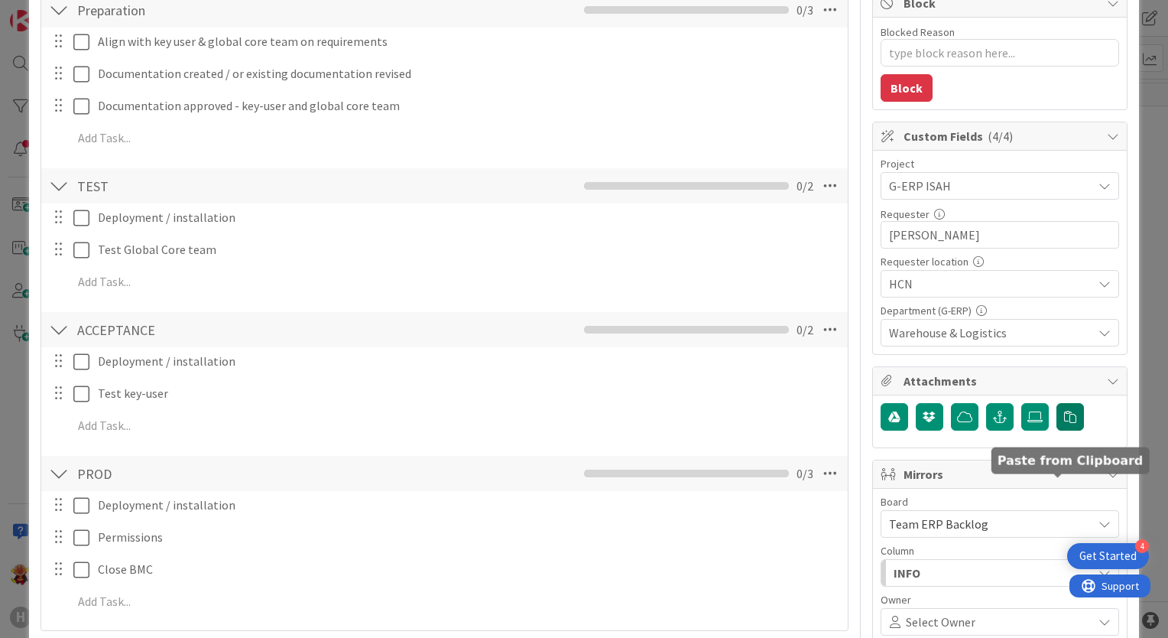
scroll to position [382, 0]
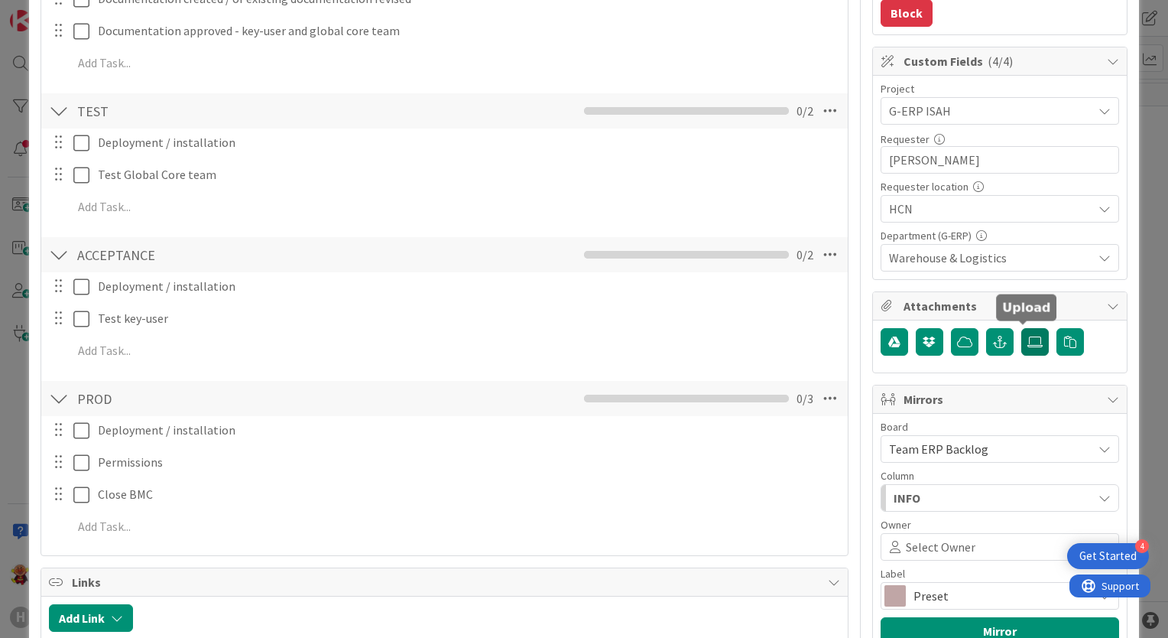
click at [1021, 341] on label at bounding box center [1035, 342] width 28 height 28
click at [1021, 328] on input "file" at bounding box center [1021, 328] width 0 height 0
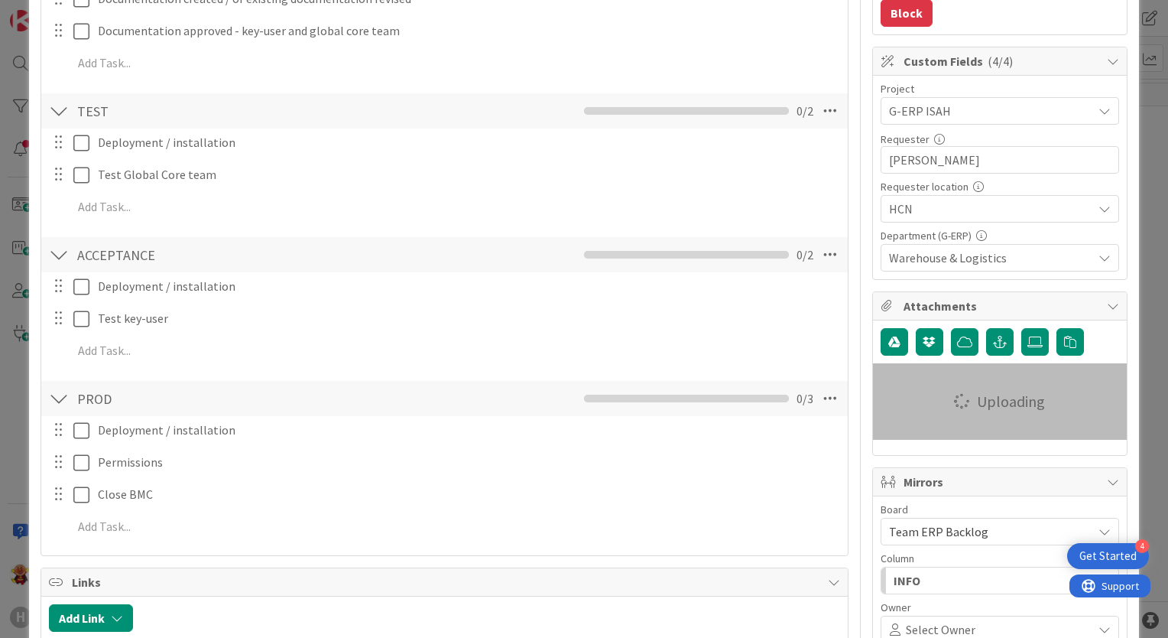
type textarea "x"
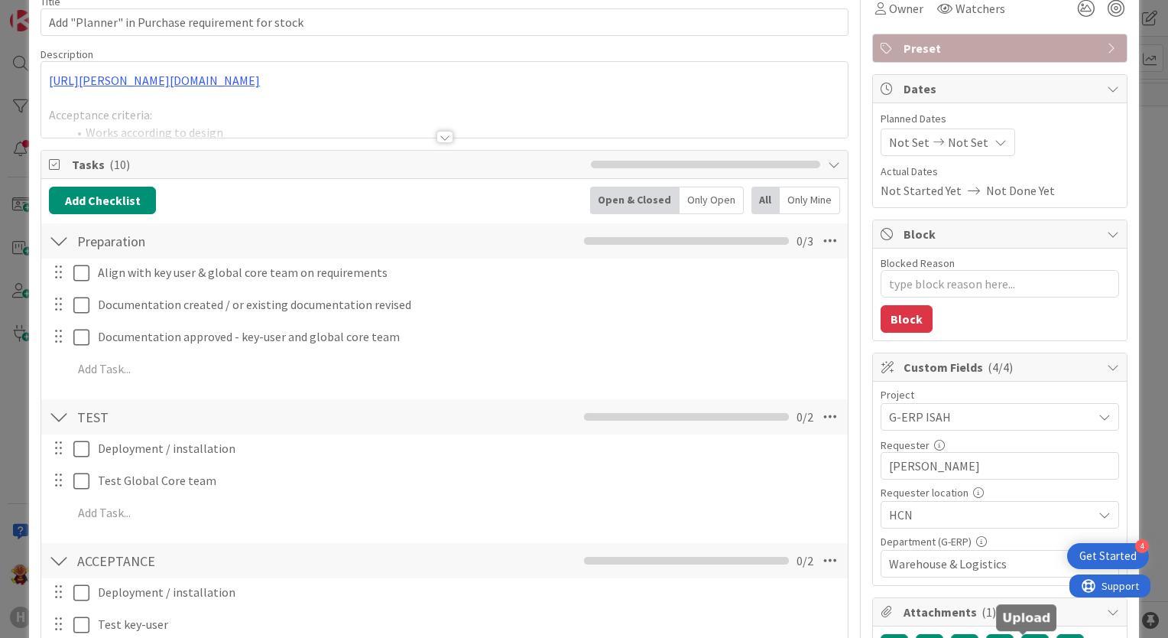
scroll to position [0, 0]
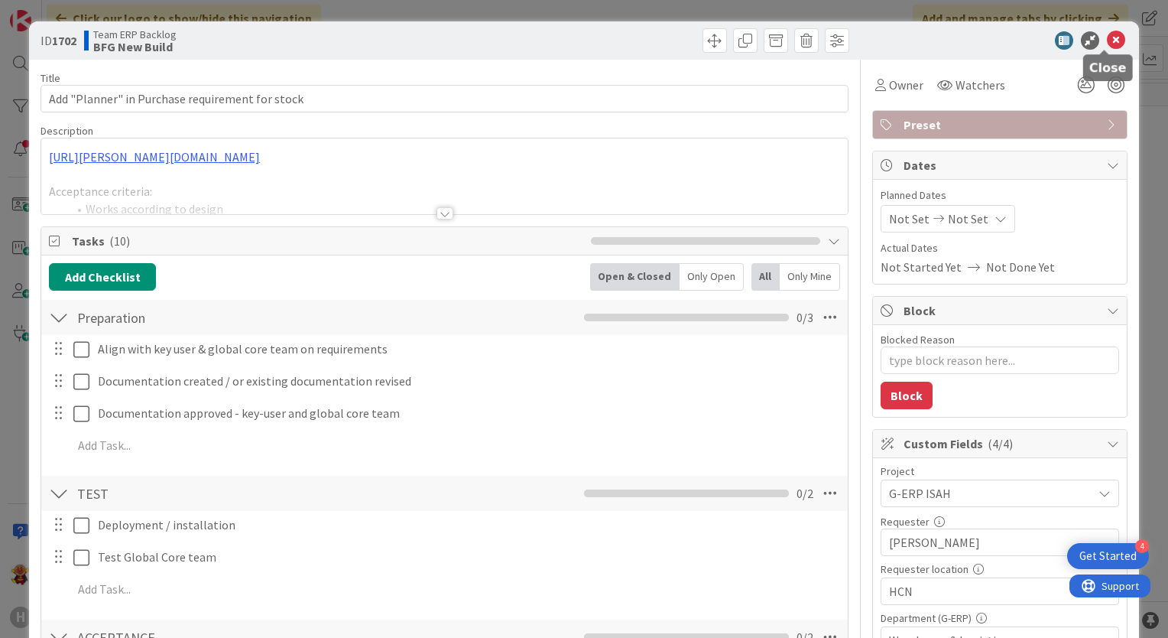
click at [1107, 42] on icon at bounding box center [1116, 40] width 18 height 18
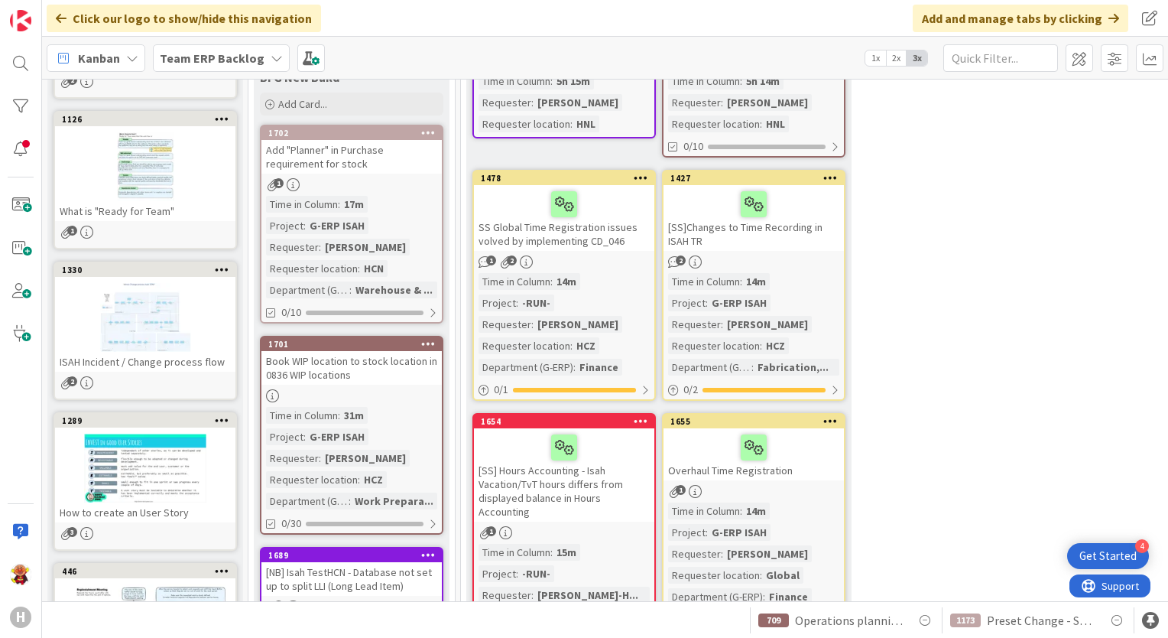
scroll to position [229, 0]
